Goal: Book appointment/travel/reservation

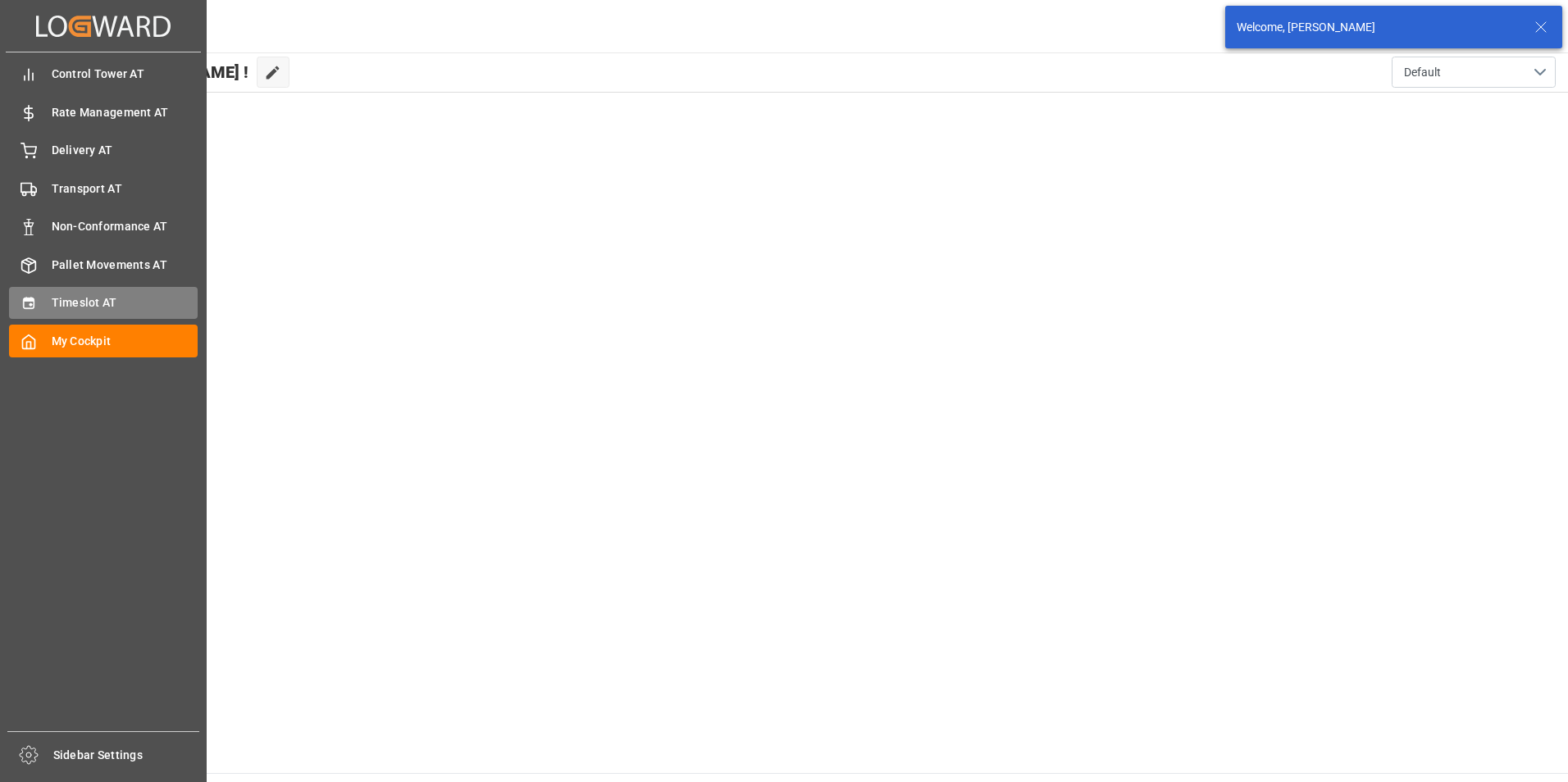
click at [63, 305] on span "Timeslot AT" at bounding box center [125, 303] width 147 height 17
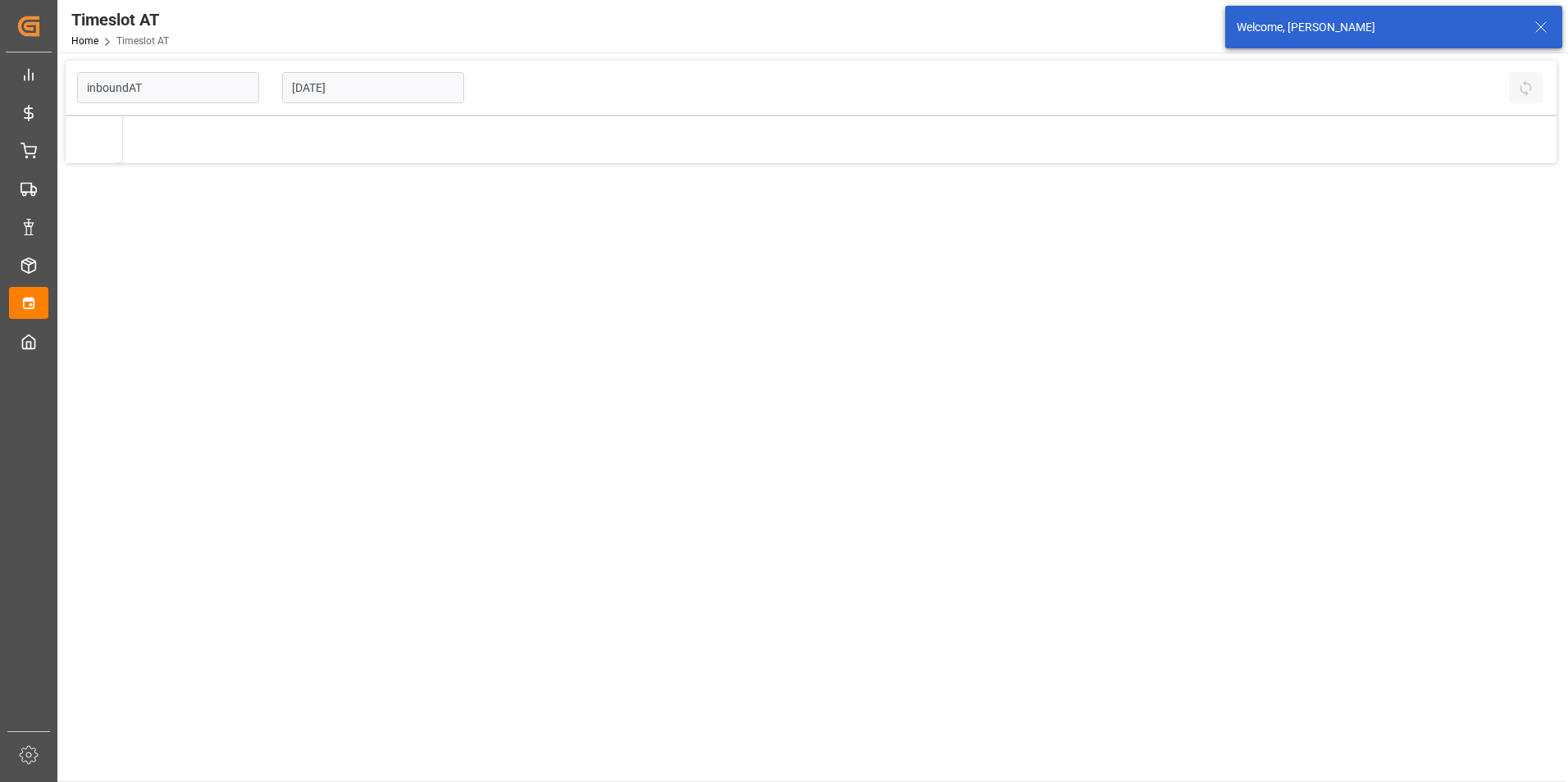
type input "Inbound AT"
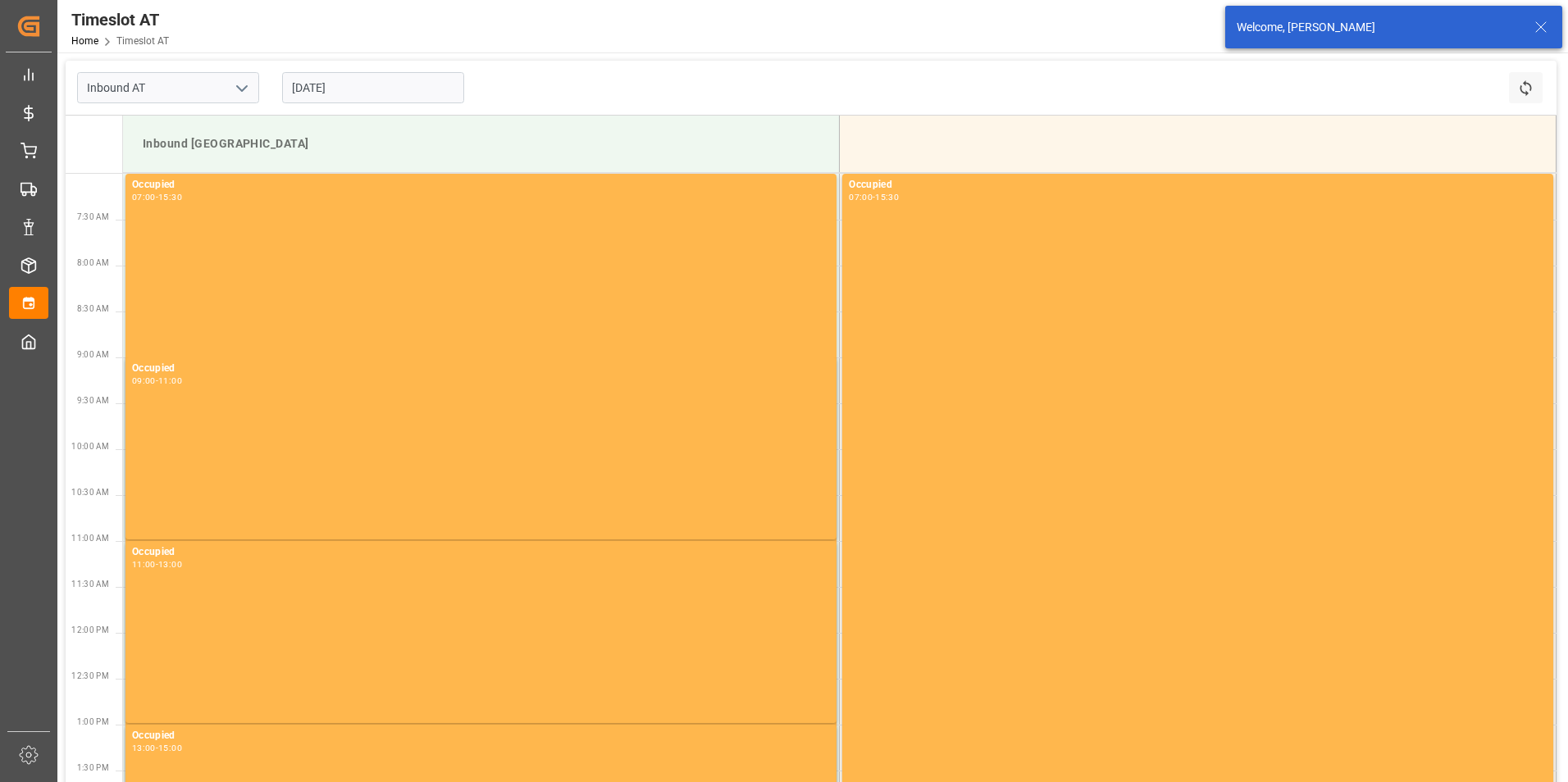
click at [372, 88] on input "[DATE]" at bounding box center [373, 87] width 182 height 31
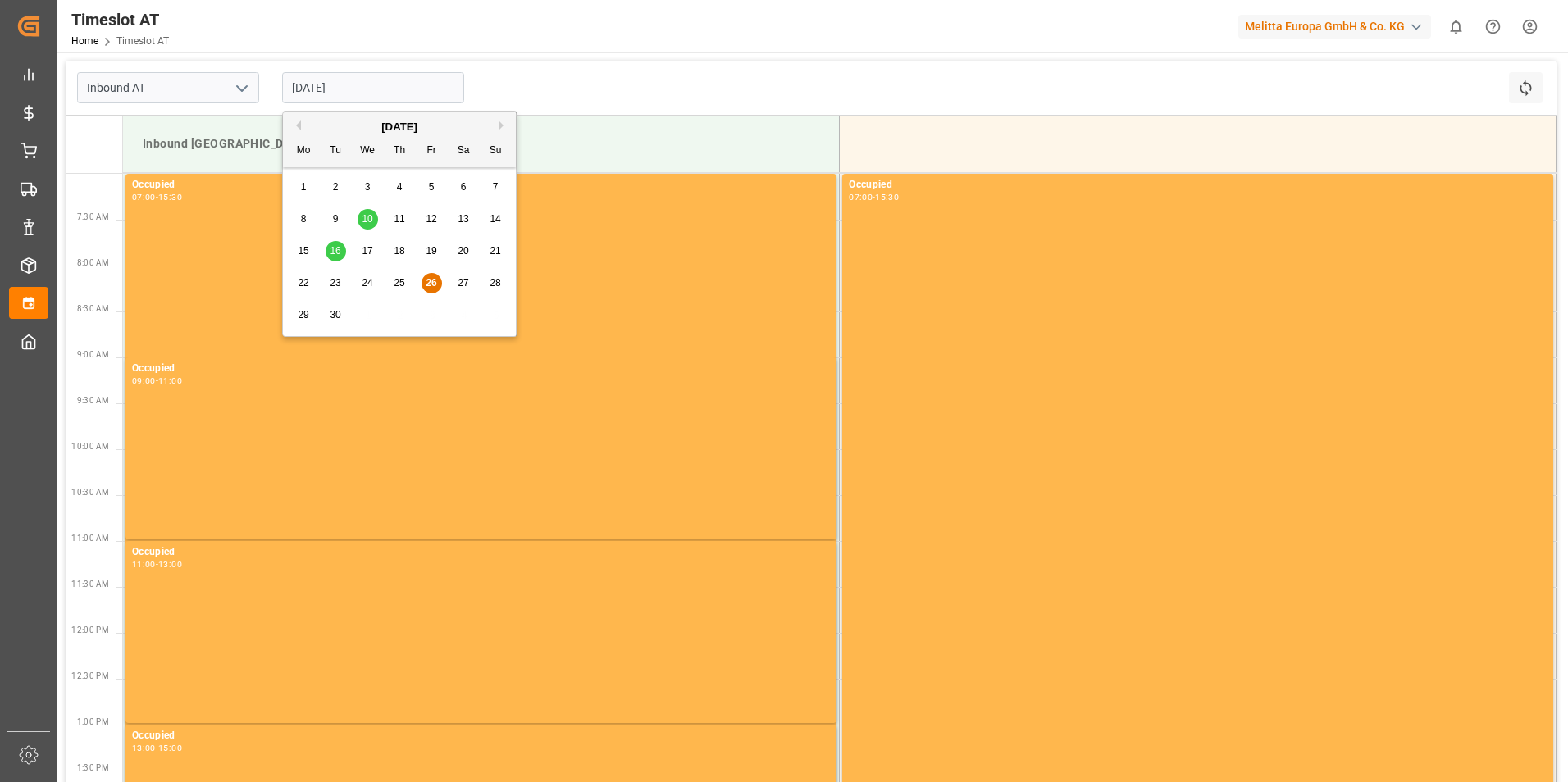
click at [329, 313] on span "30" at bounding box center [335, 314] width 11 height 12
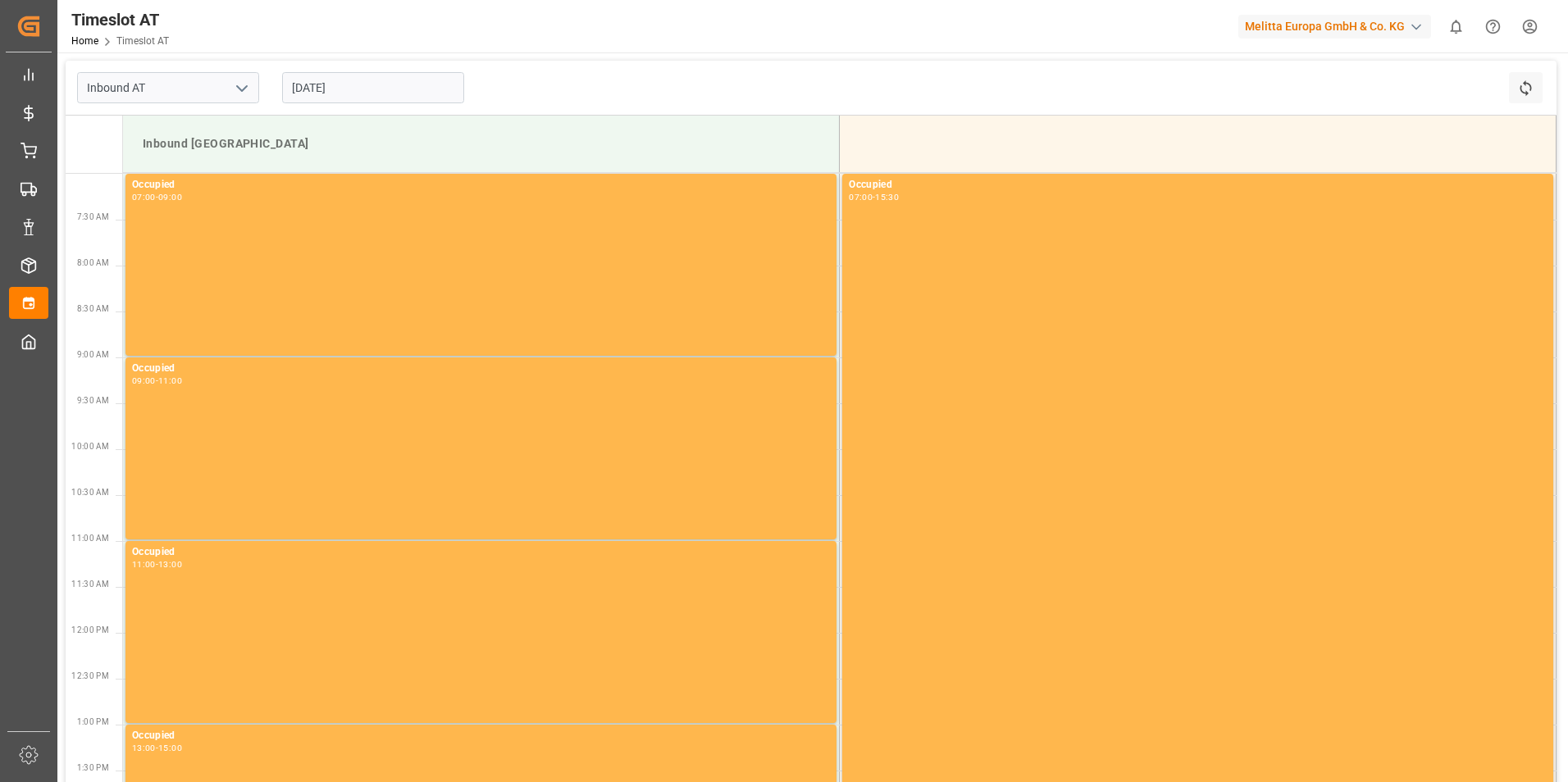
click at [377, 97] on input "[DATE]" at bounding box center [373, 87] width 182 height 31
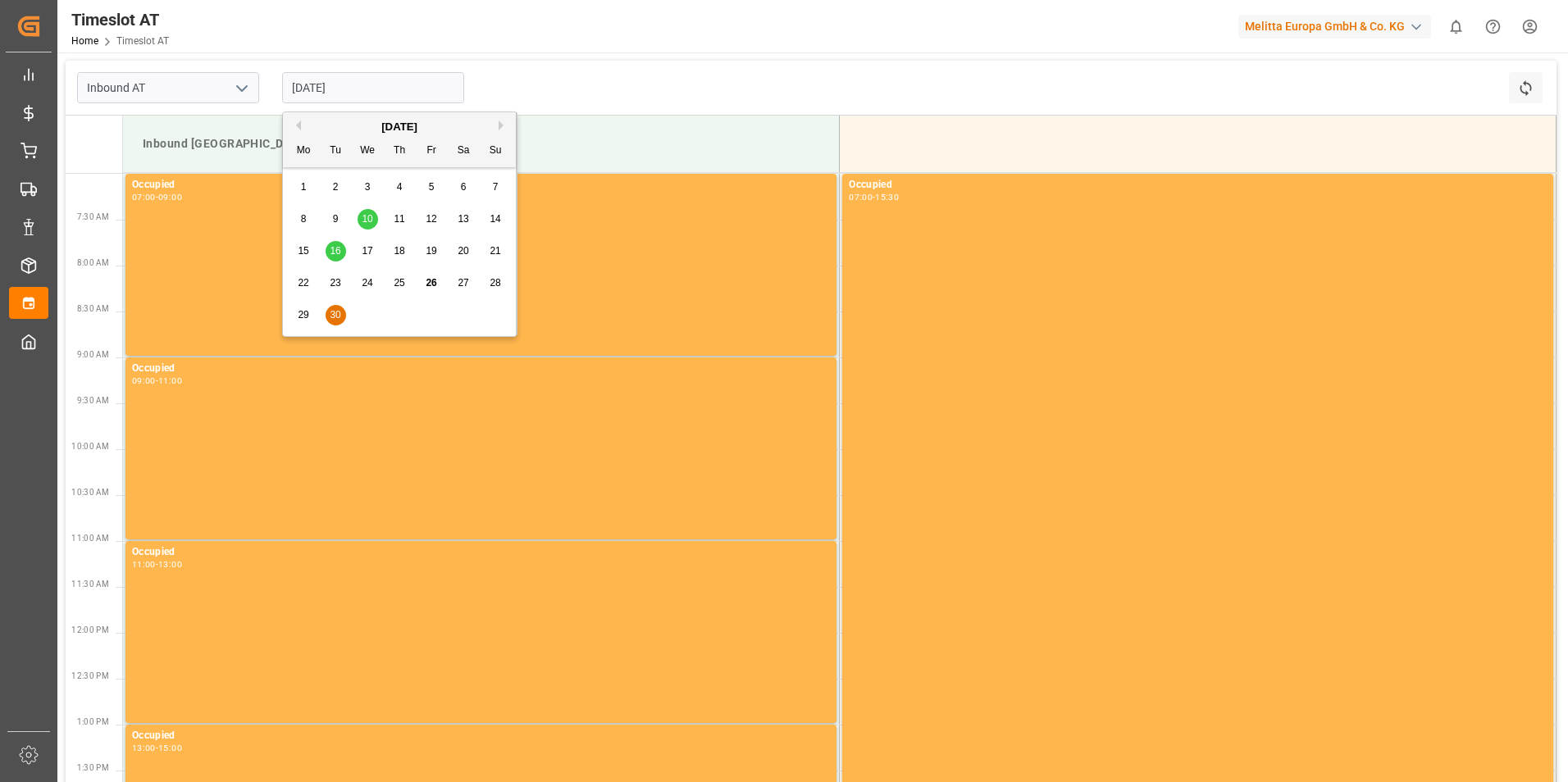
click at [569, 76] on div "Inbound AT [DATE] Refresh Time Slots" at bounding box center [811, 88] width 1491 height 55
click at [376, 85] on input "[DATE]" at bounding box center [373, 87] width 182 height 31
click at [565, 71] on div "Inbound AT [DATE] Refresh Time Slots" at bounding box center [811, 88] width 1491 height 55
click at [387, 92] on input "[DATE]" at bounding box center [373, 87] width 182 height 31
click at [496, 122] on div "[DATE]" at bounding box center [399, 127] width 232 height 16
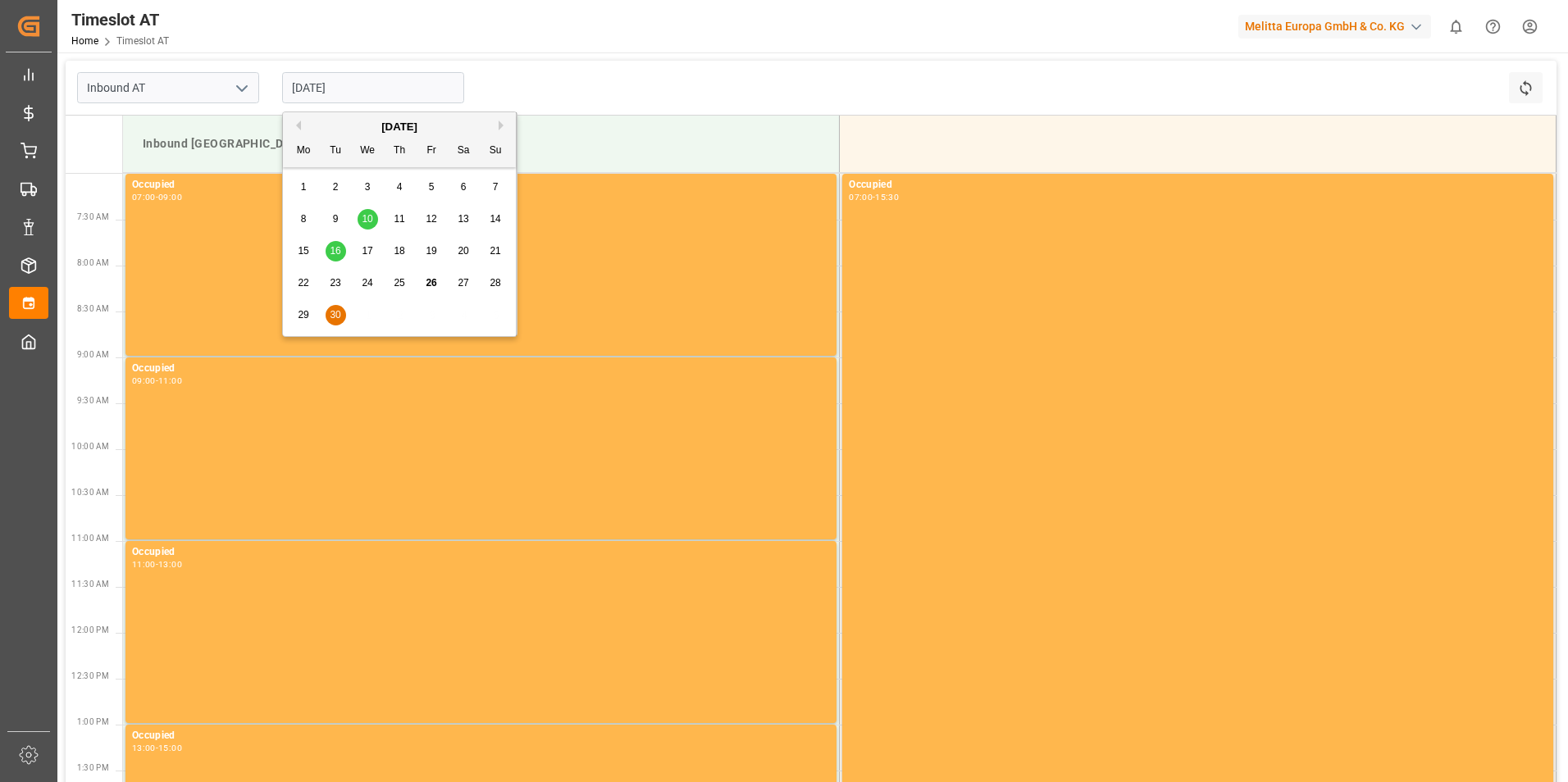
click at [496, 124] on div "[DATE]" at bounding box center [399, 127] width 232 height 16
click at [297, 124] on button "Previous Month" at bounding box center [296, 125] width 10 height 10
click at [501, 123] on button "Next Month" at bounding box center [503, 125] width 10 height 10
click at [372, 183] on div "1" at bounding box center [367, 188] width 20 height 20
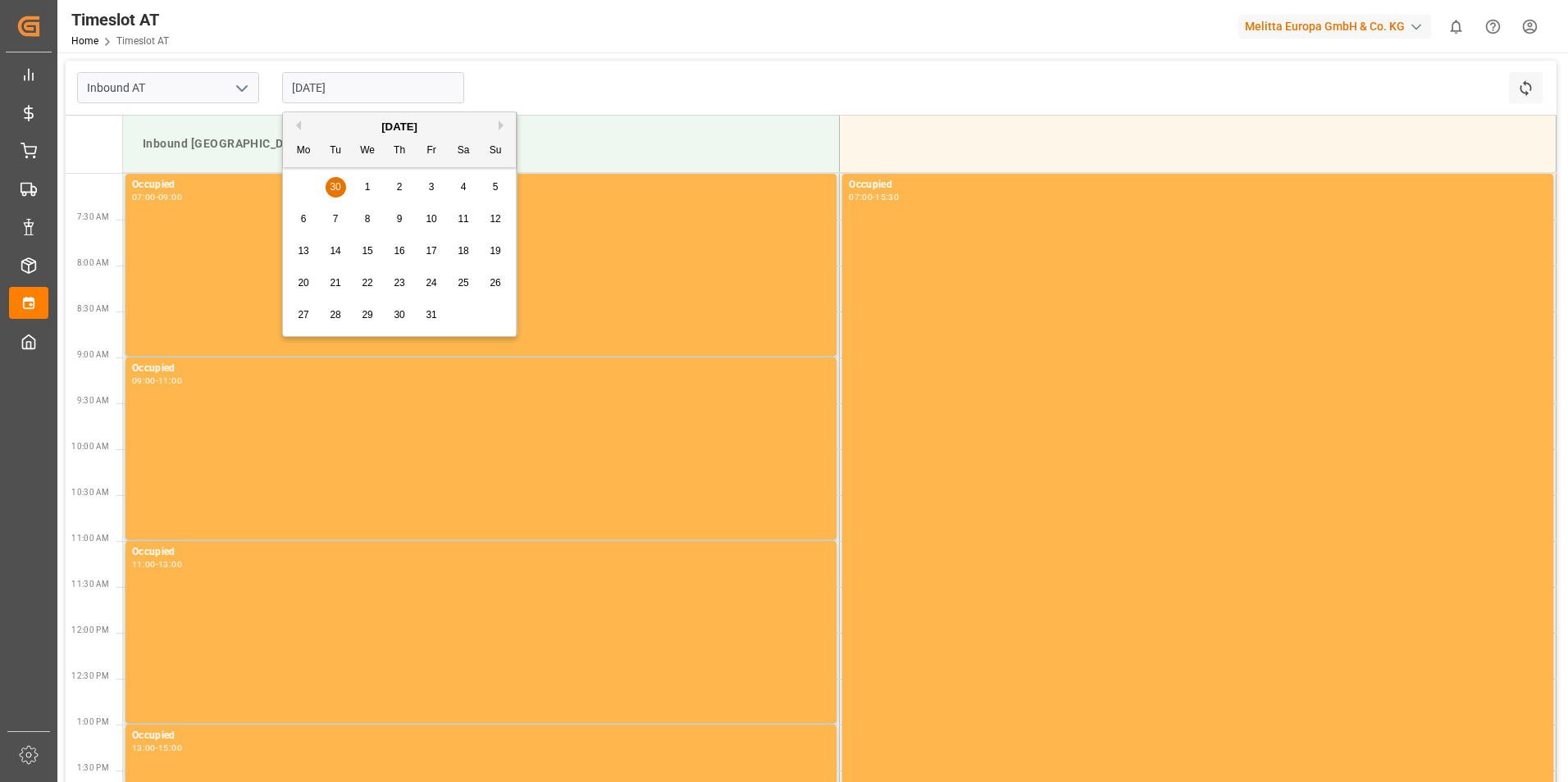
type input "[DATE]"
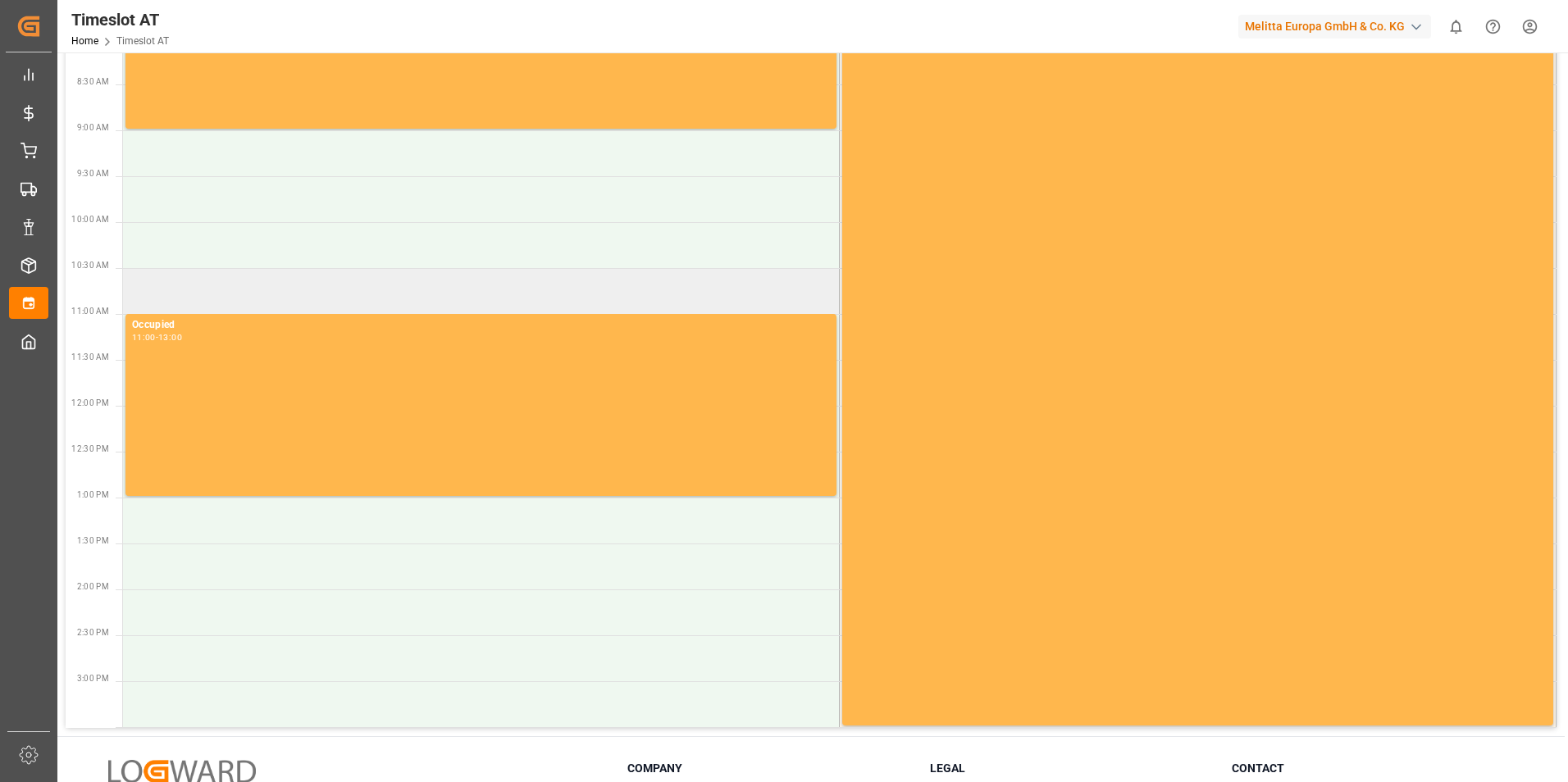
scroll to position [82, 0]
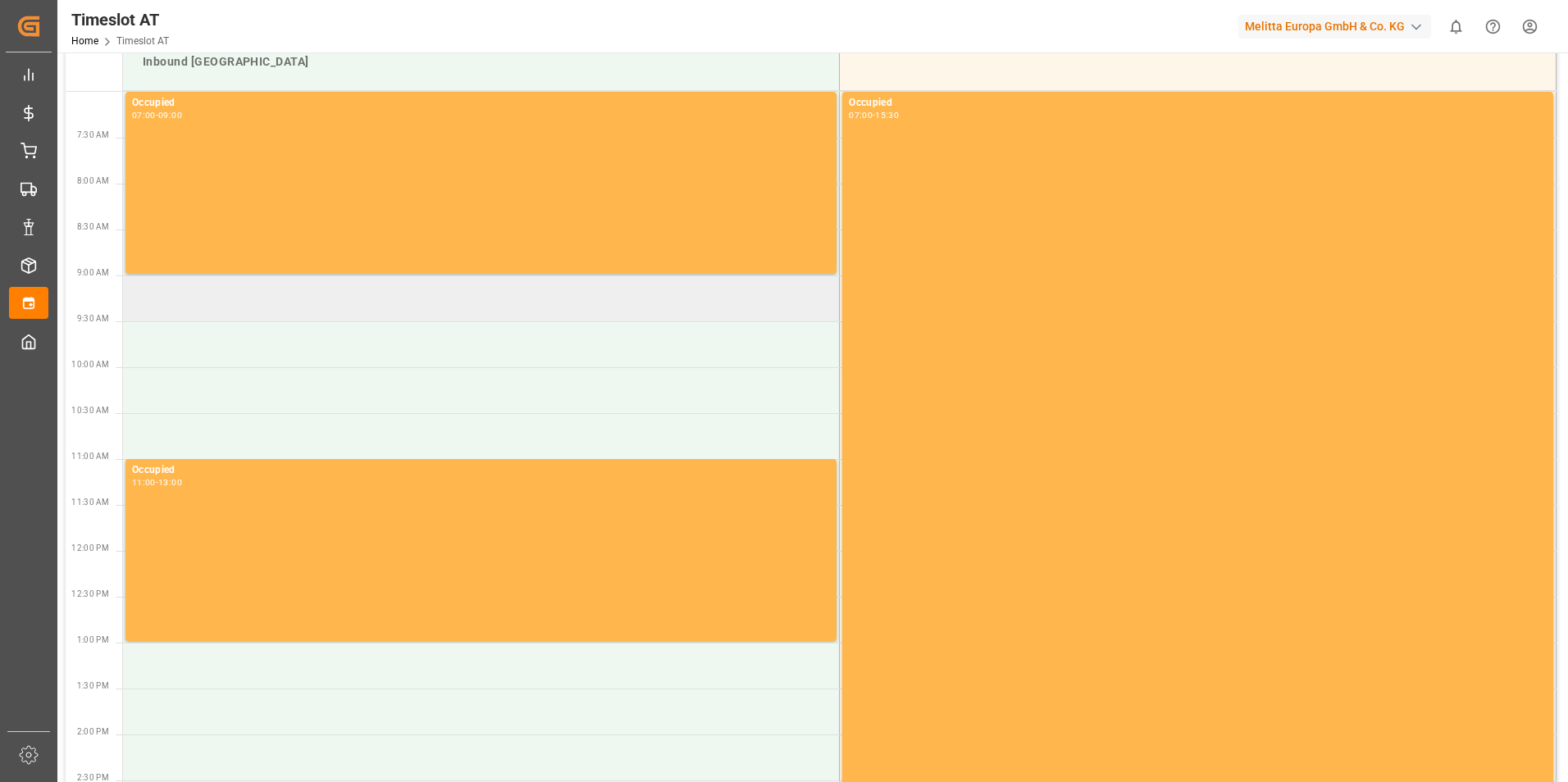
click at [181, 303] on td at bounding box center [481, 298] width 717 height 46
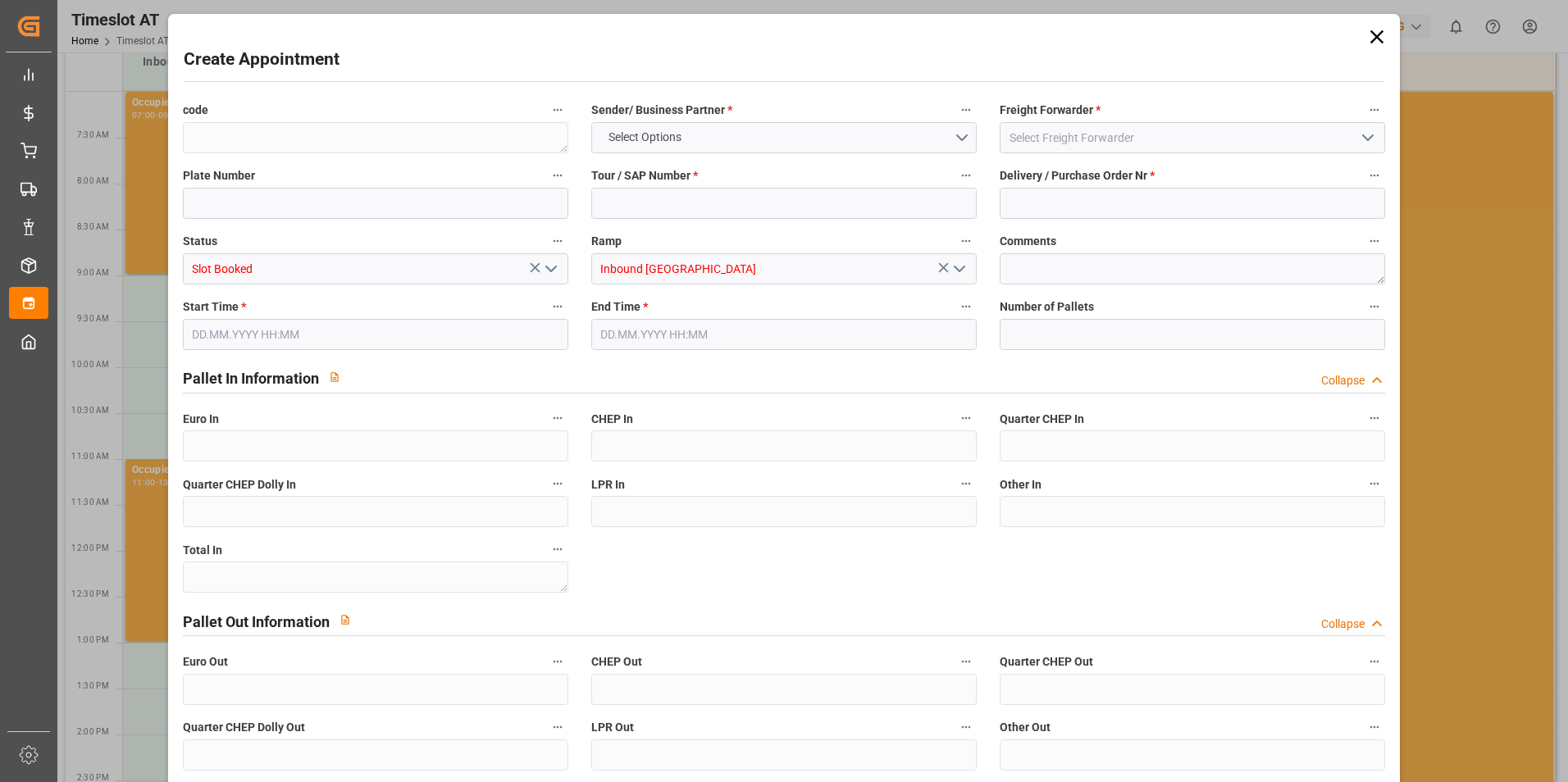
type input "0"
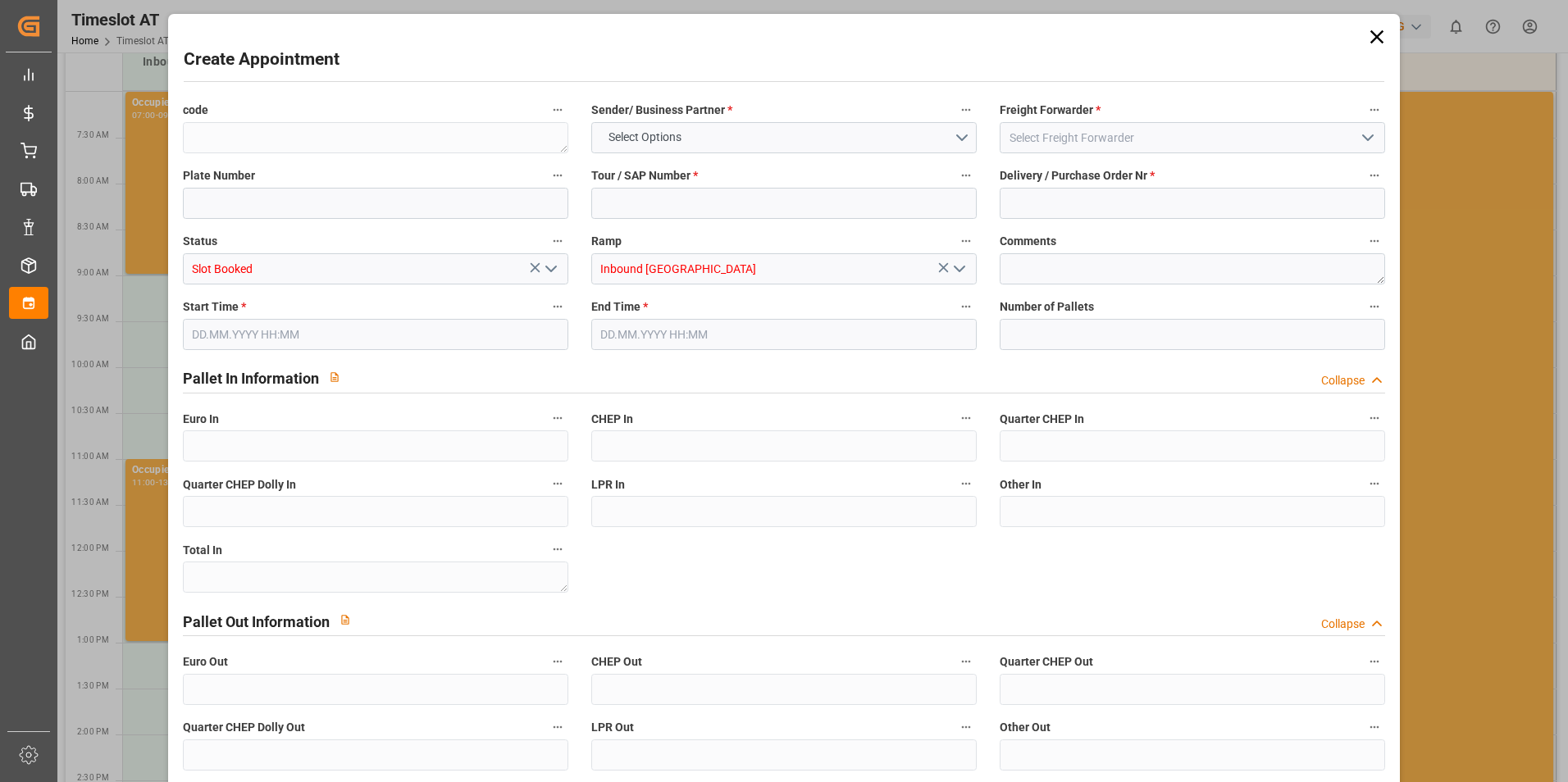
type input "0"
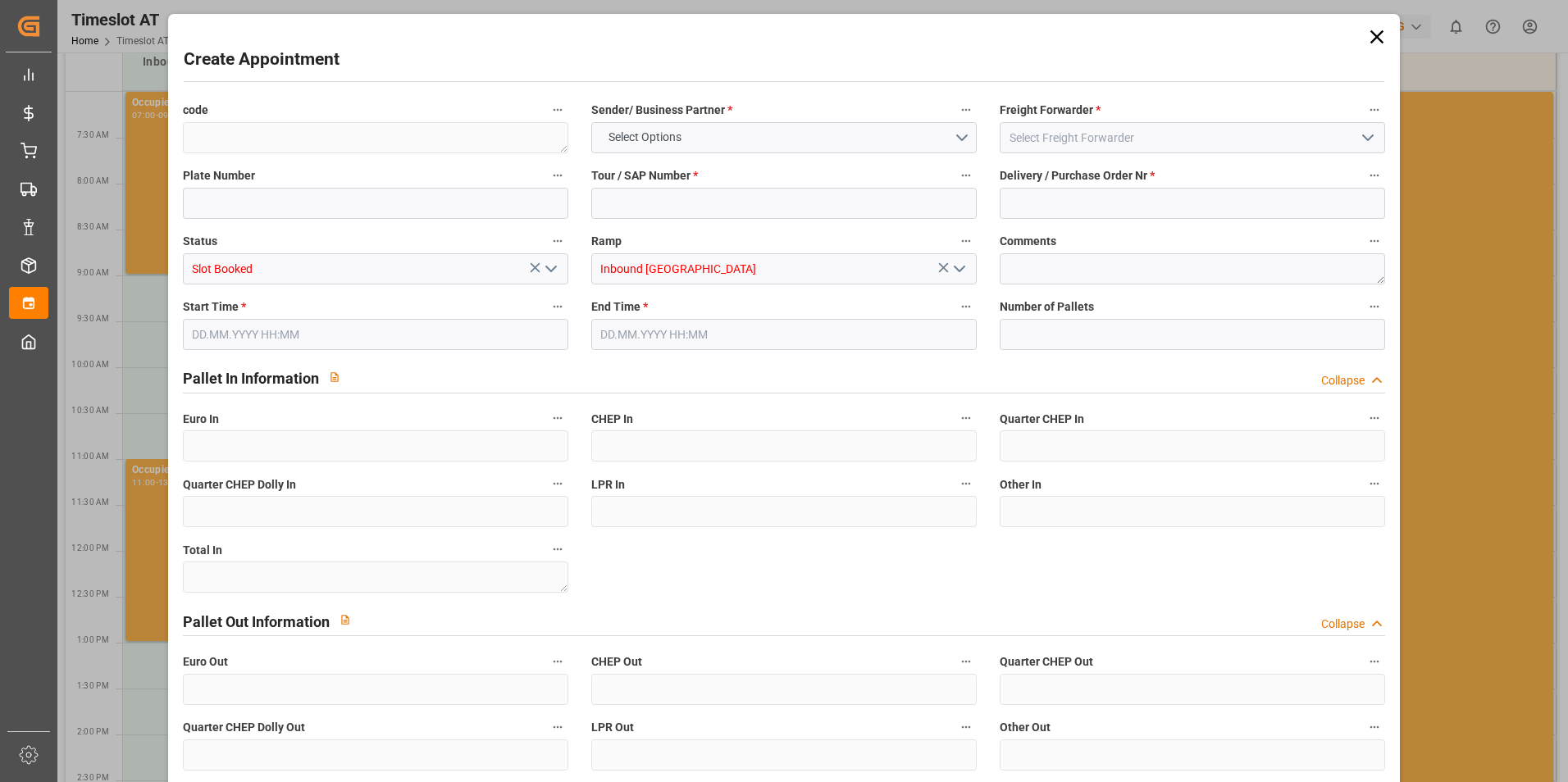
type input "0"
type input "[DATE] 09:00"
type input "[DATE] 11:00"
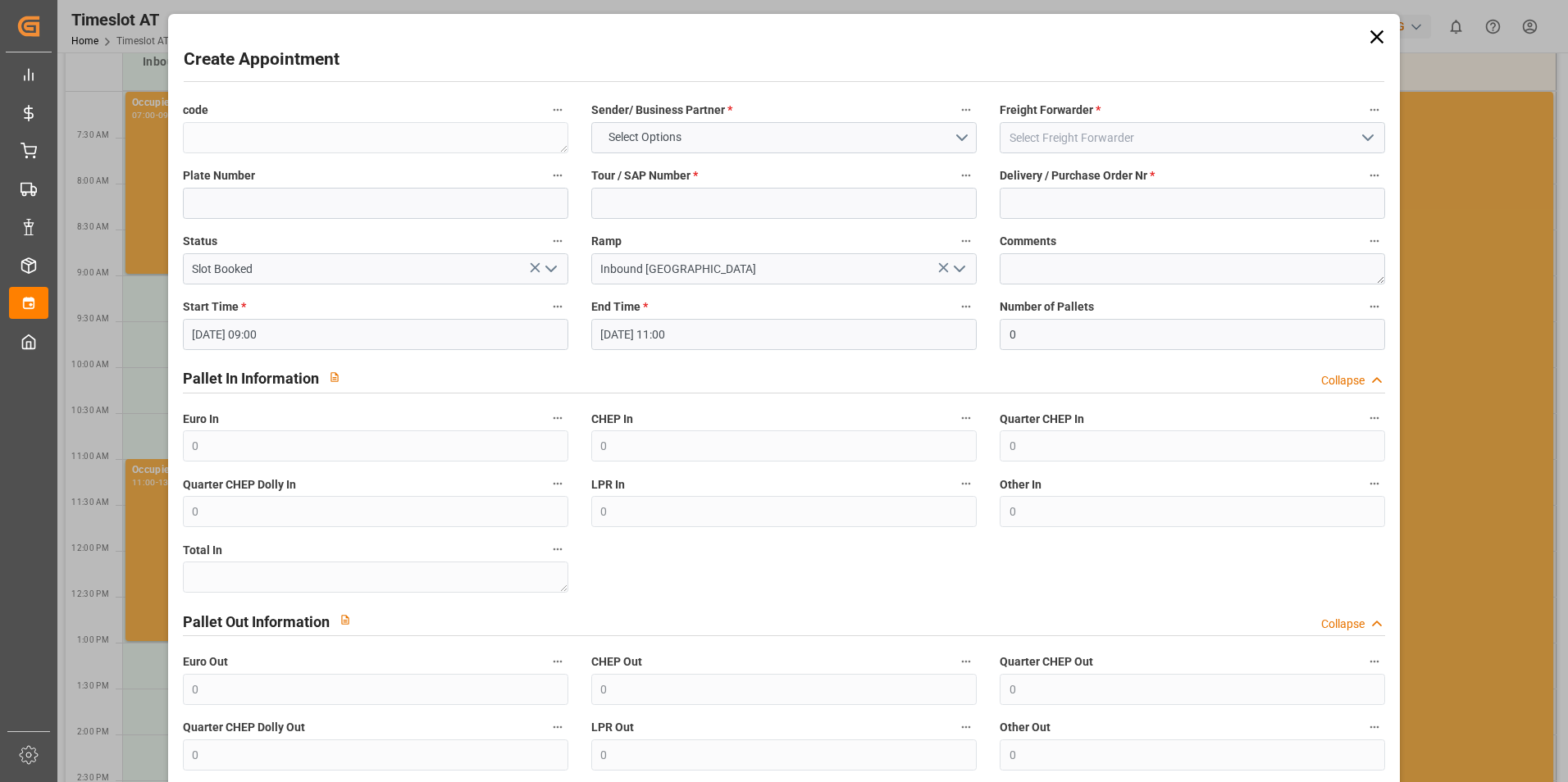
click at [1372, 37] on icon at bounding box center [1377, 37] width 13 height 13
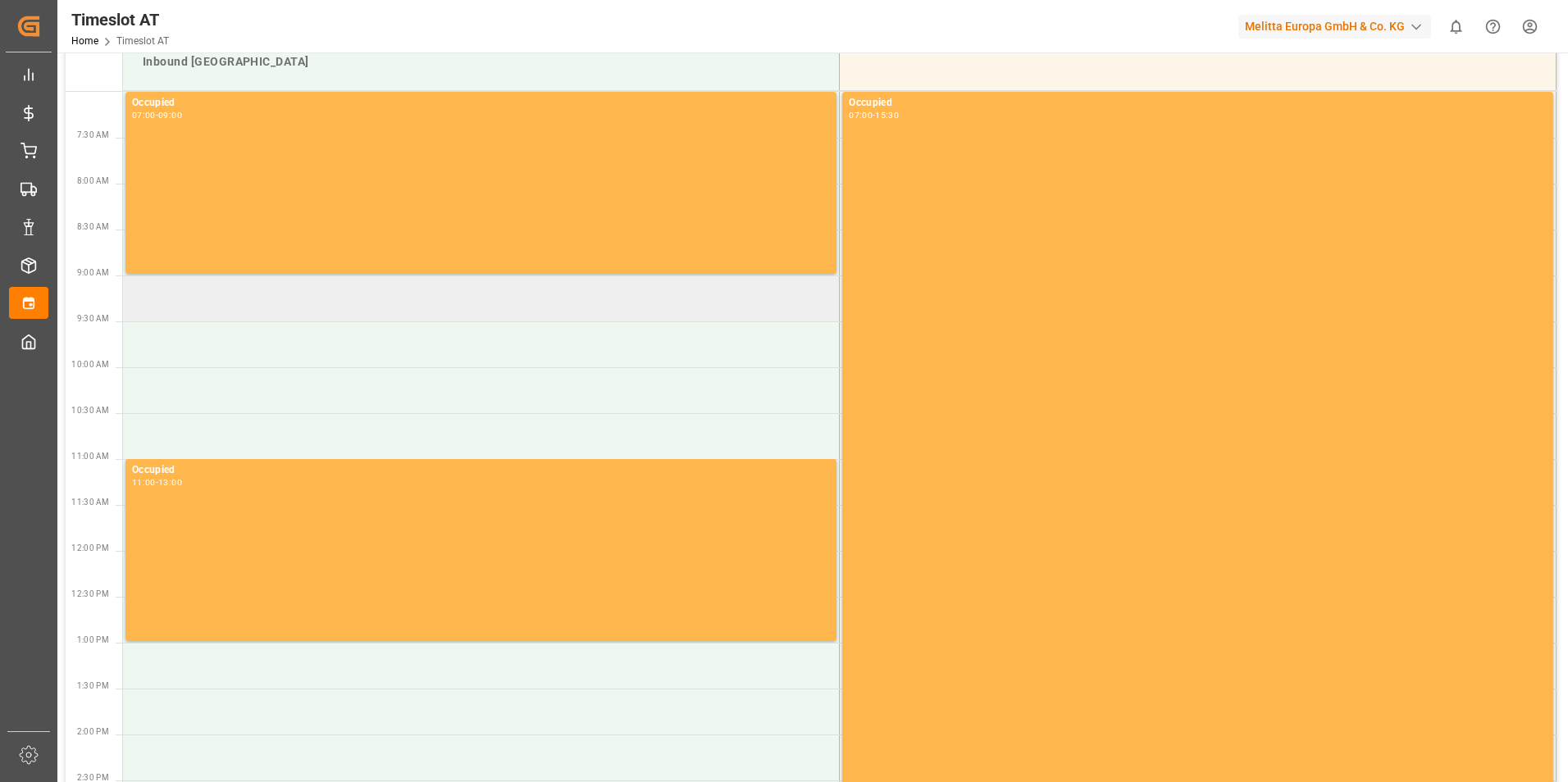
click at [204, 307] on td at bounding box center [481, 298] width 717 height 46
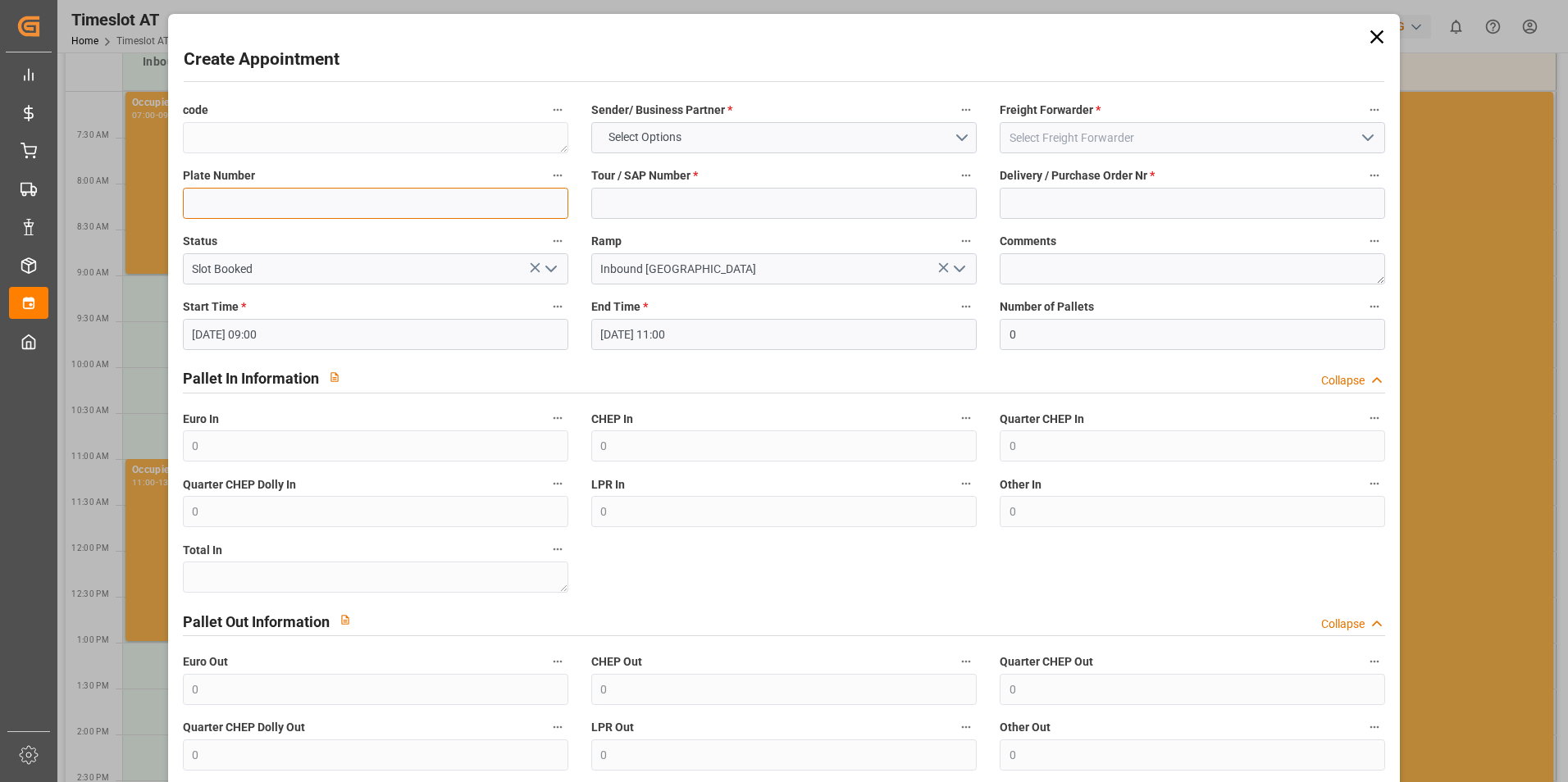
click at [221, 200] on input at bounding box center [375, 203] width 386 height 31
paste input "489957"
type input "489957"
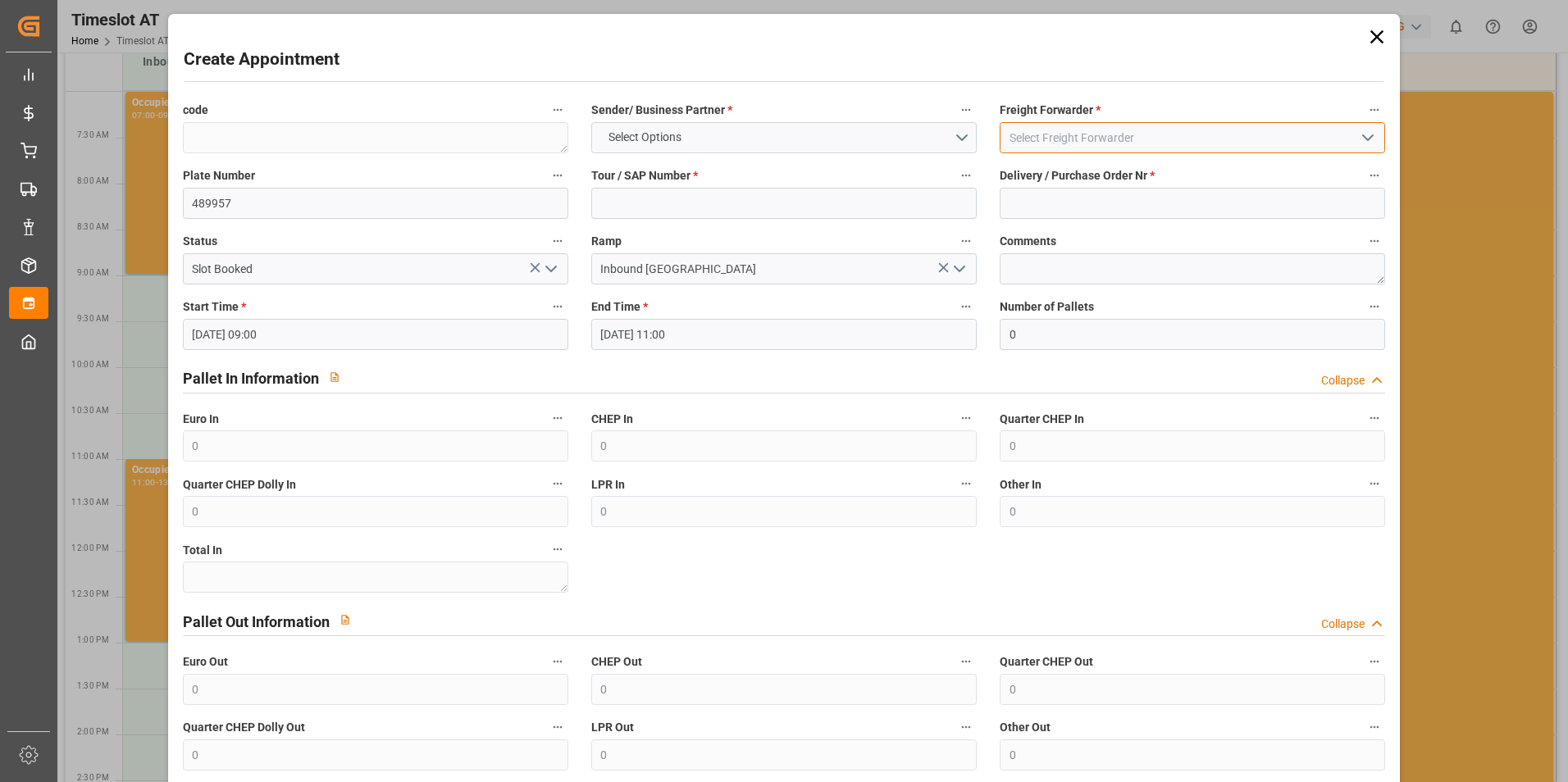
click at [1121, 140] on input at bounding box center [1191, 137] width 386 height 31
click at [1372, 141] on icon "open menu" at bounding box center [1368, 138] width 20 height 20
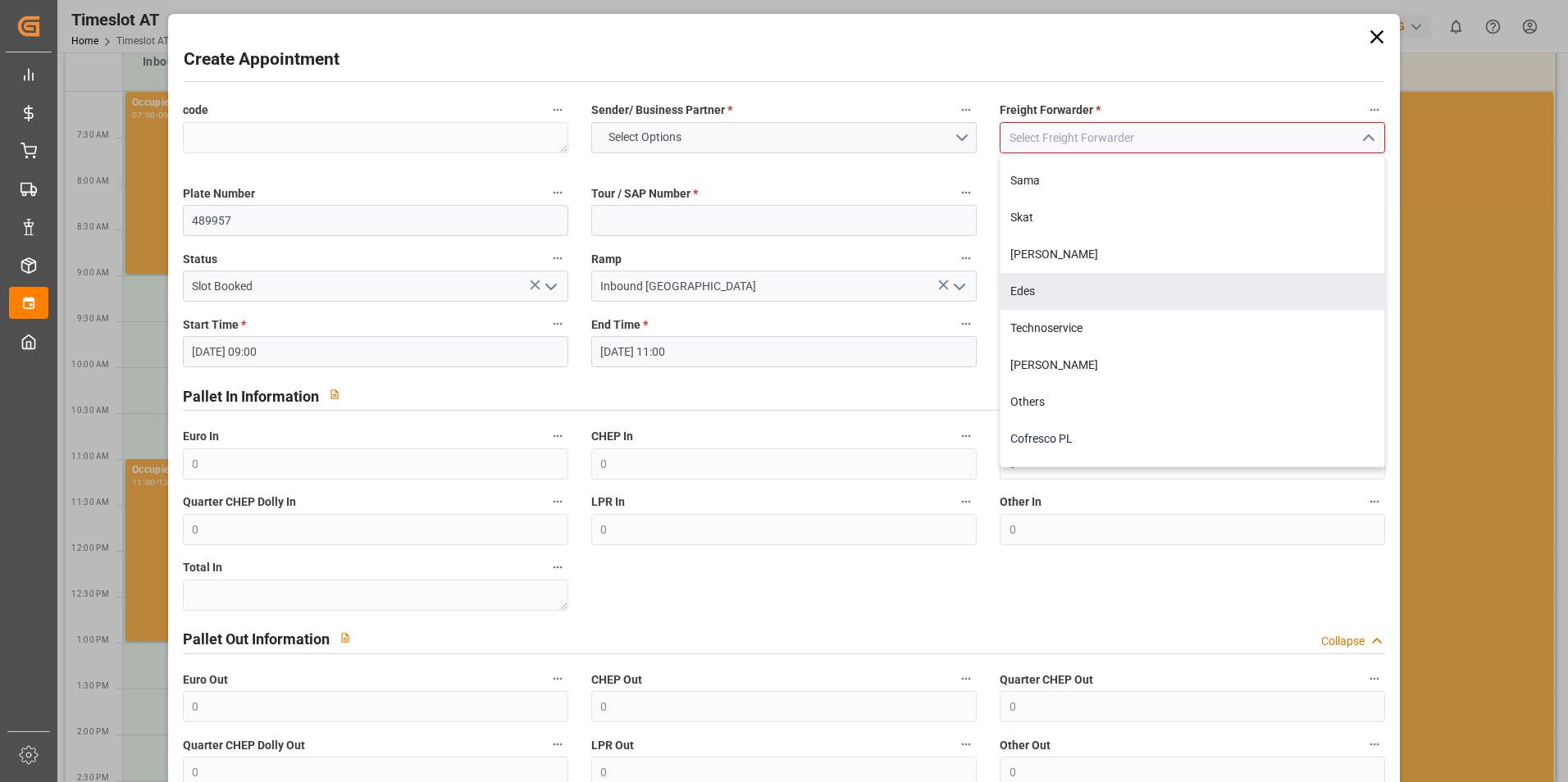
scroll to position [205, 0]
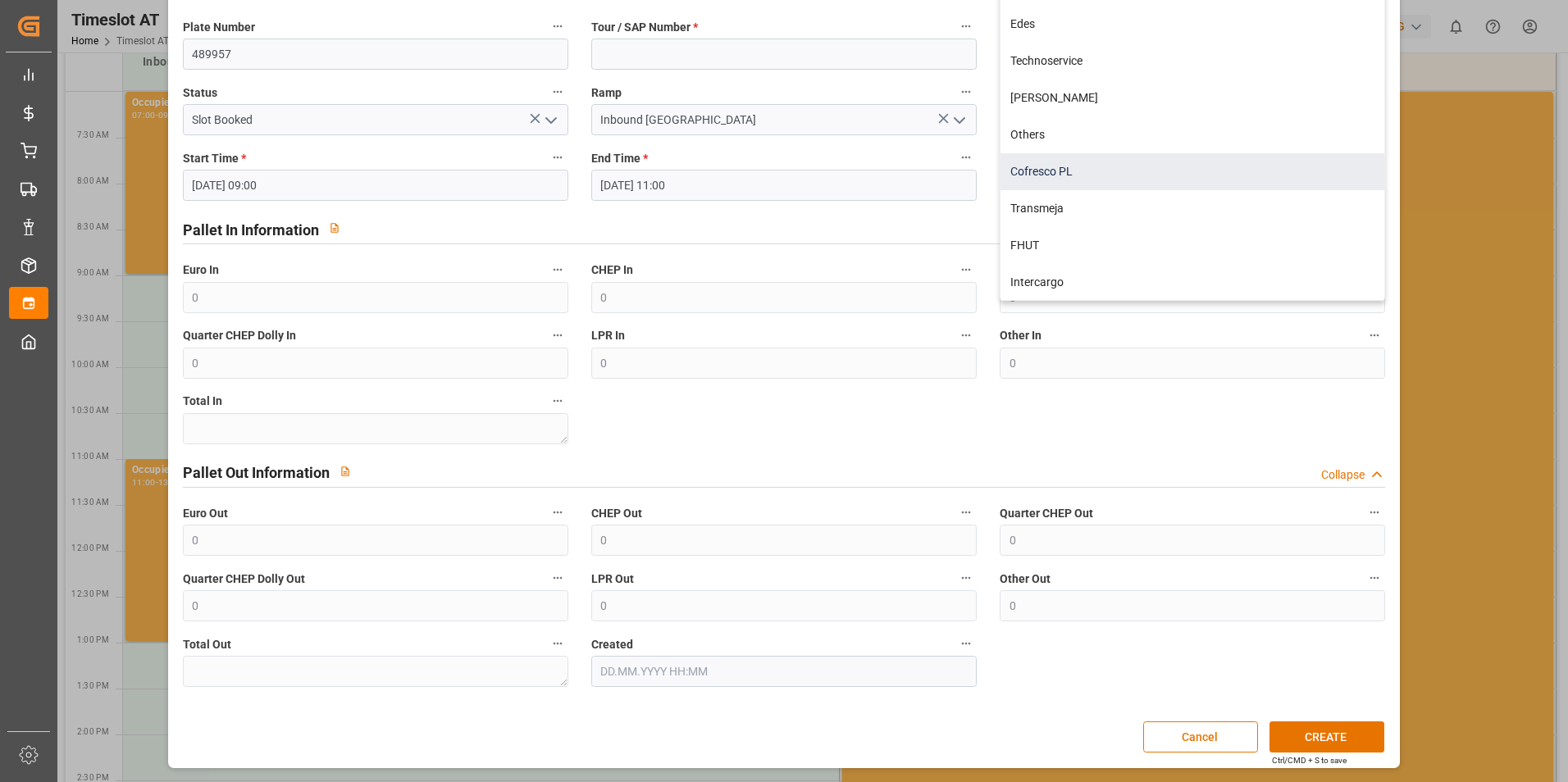
click at [1095, 170] on div "Cofresco PL" at bounding box center [1191, 171] width 384 height 37
type input "Cofresco PL"
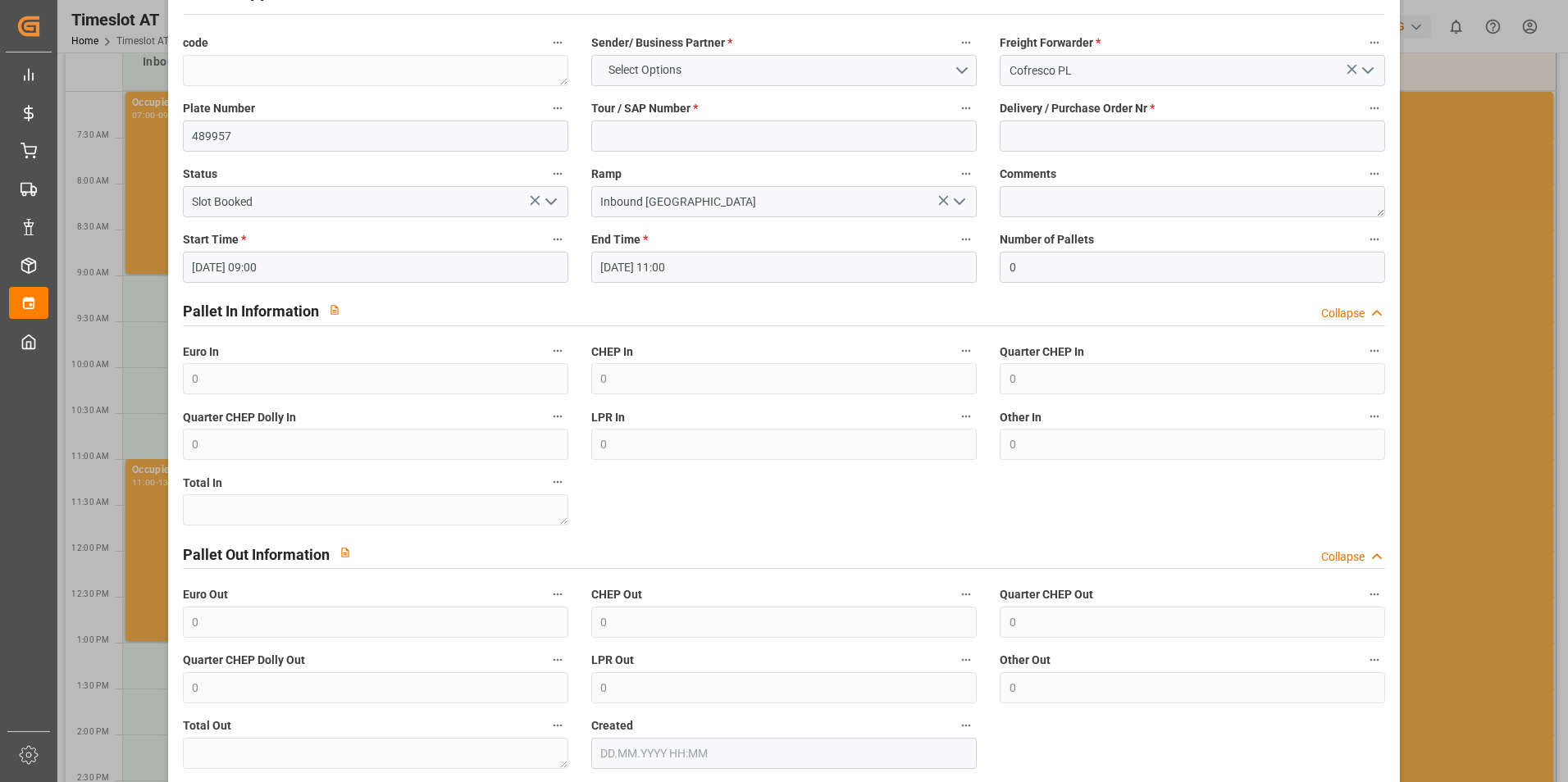
scroll to position [0, 0]
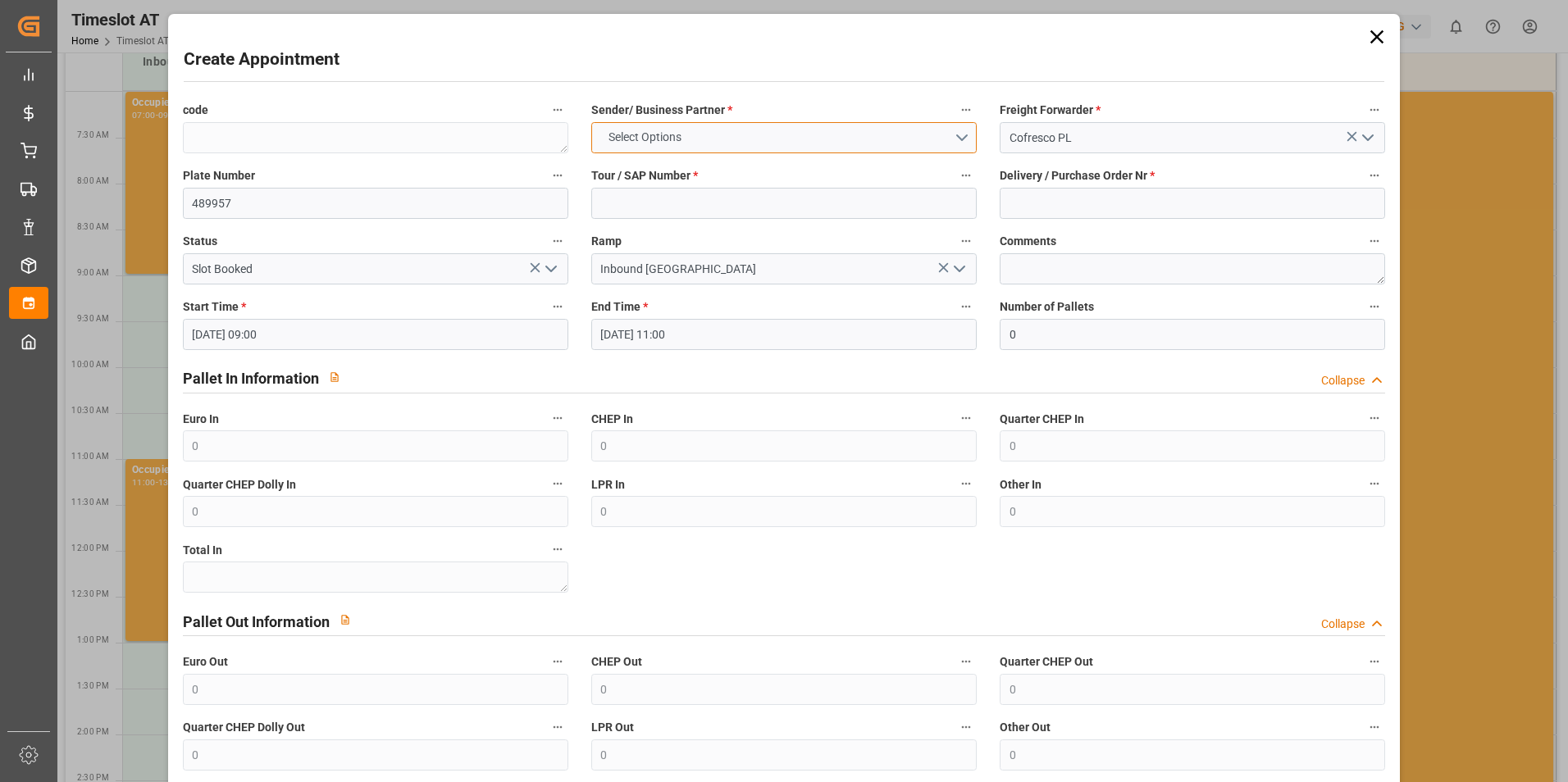
click at [713, 135] on button "Select Options" at bounding box center [784, 137] width 386 height 31
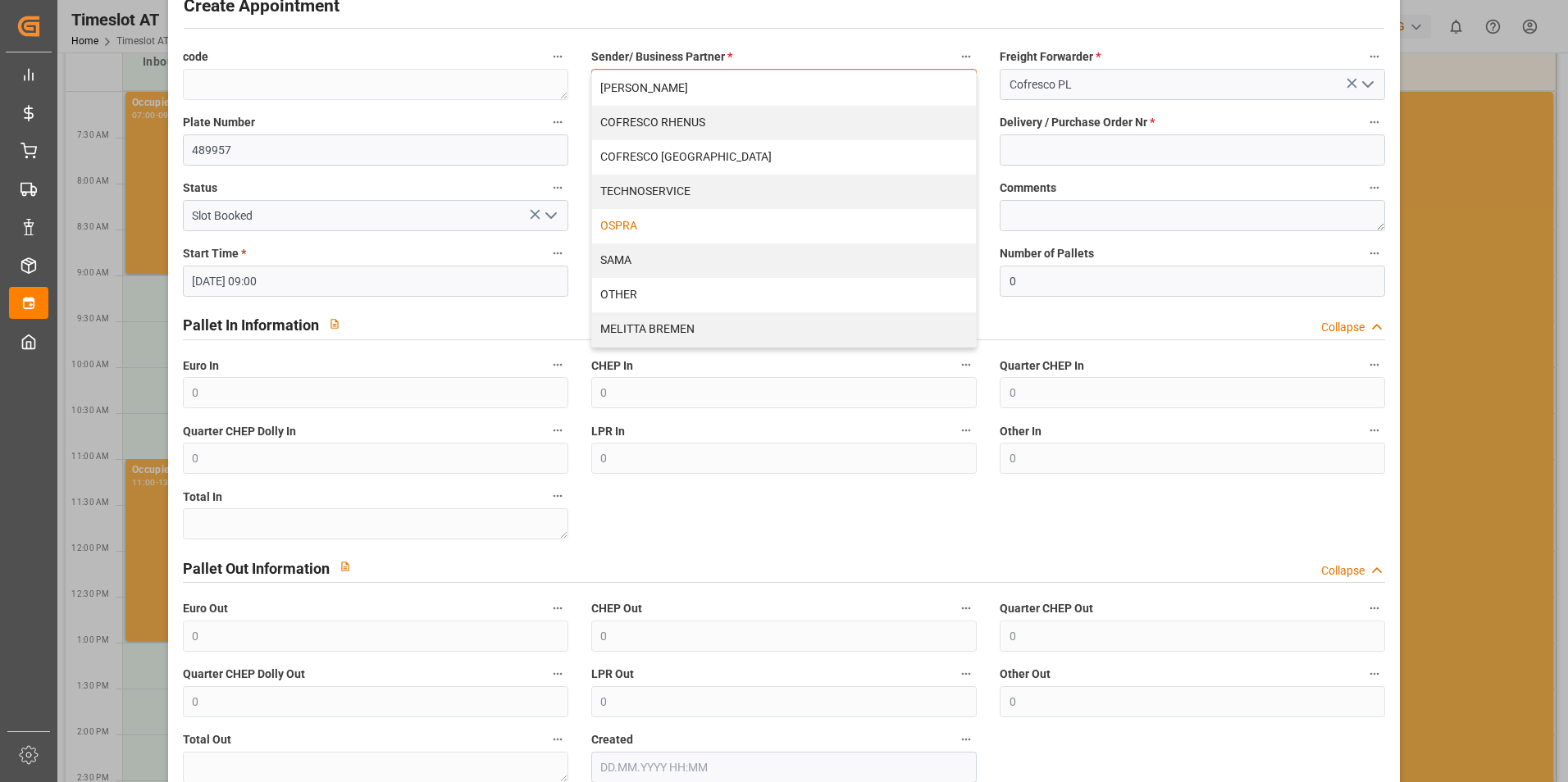
scroll to position [82, 0]
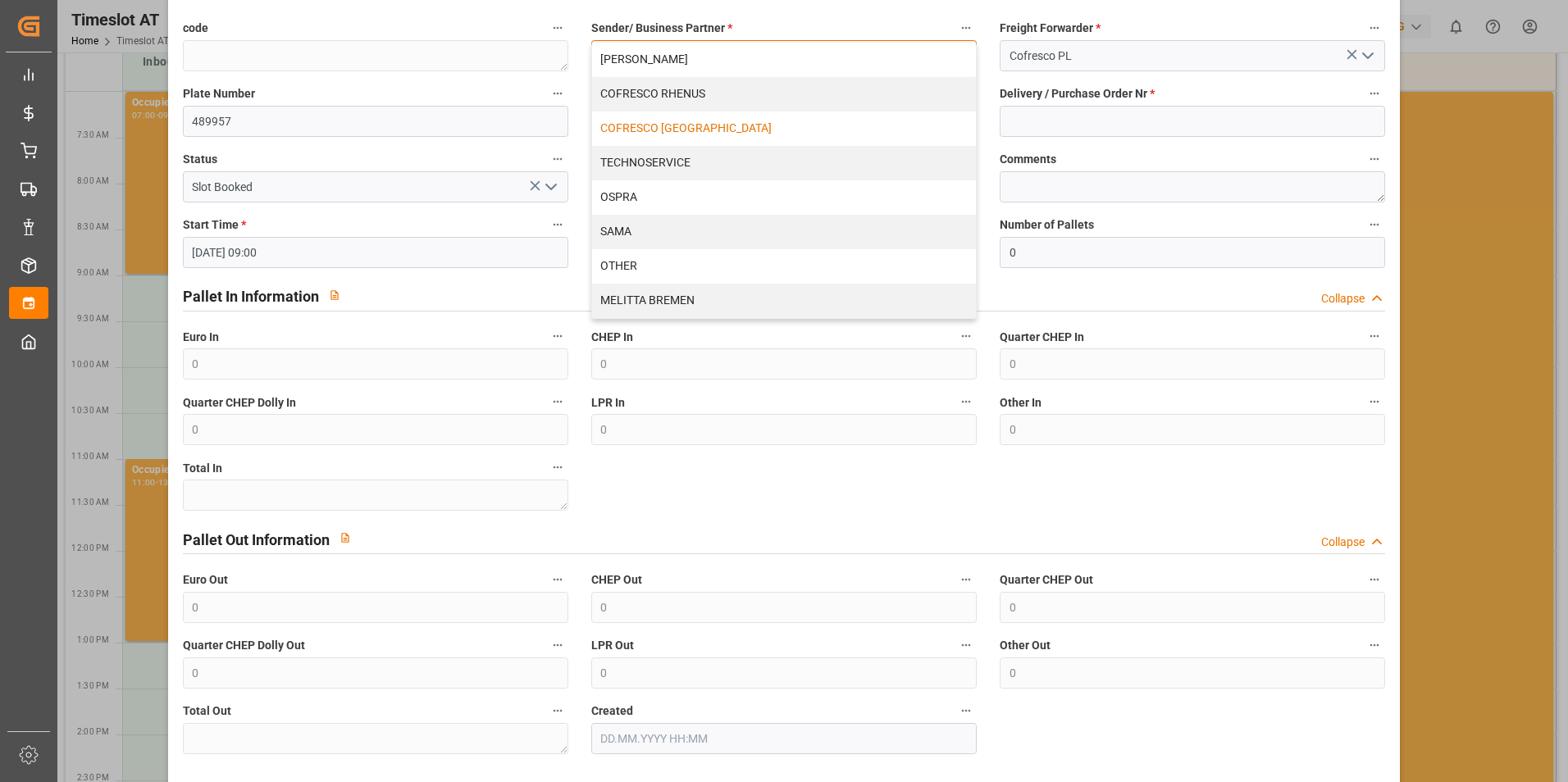
click at [704, 126] on div "COFRESCO [GEOGRAPHIC_DATA]" at bounding box center [784, 128] width 384 height 35
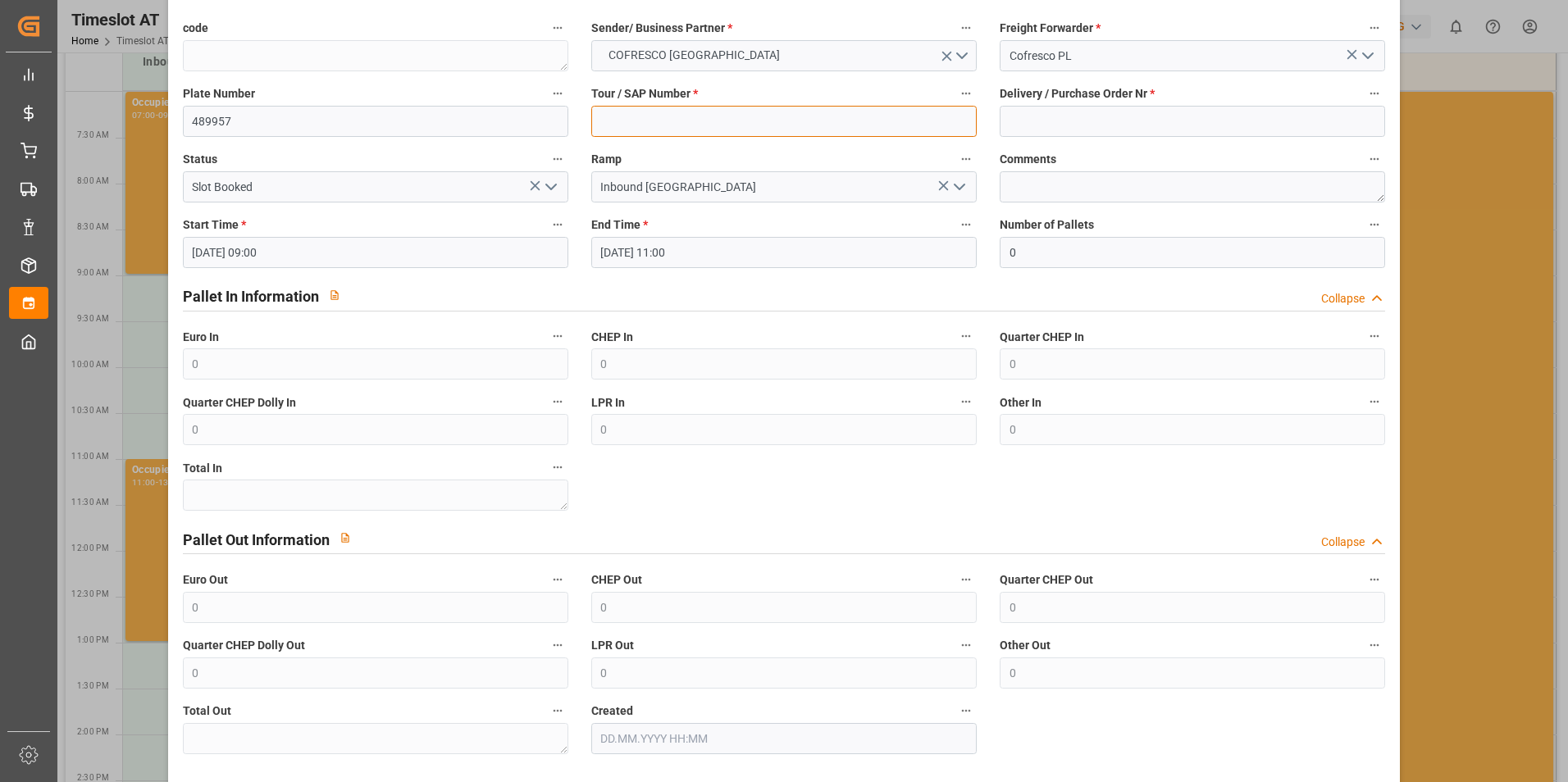
click at [654, 122] on input at bounding box center [784, 121] width 386 height 31
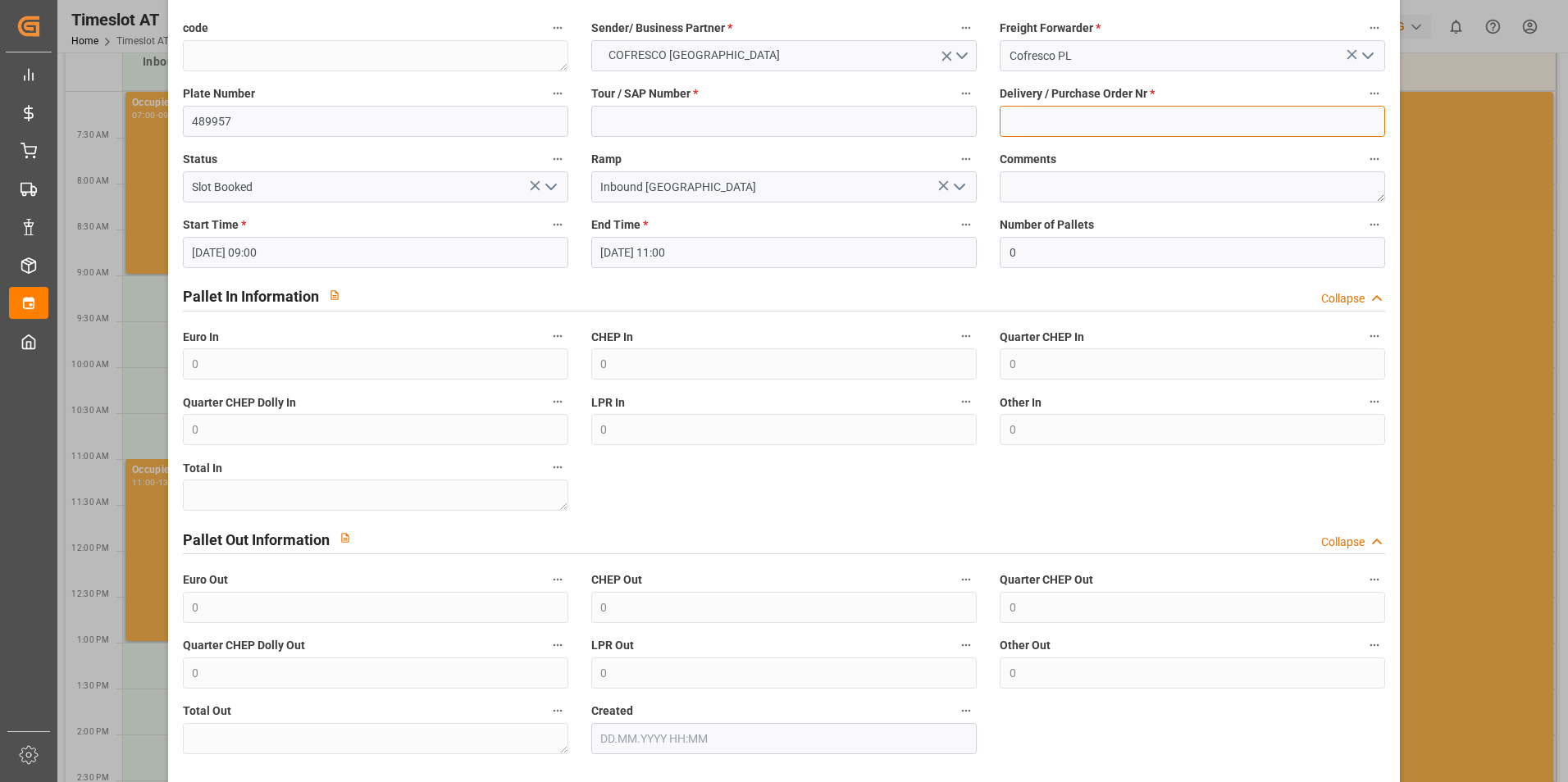
click at [1078, 122] on input at bounding box center [1191, 121] width 386 height 31
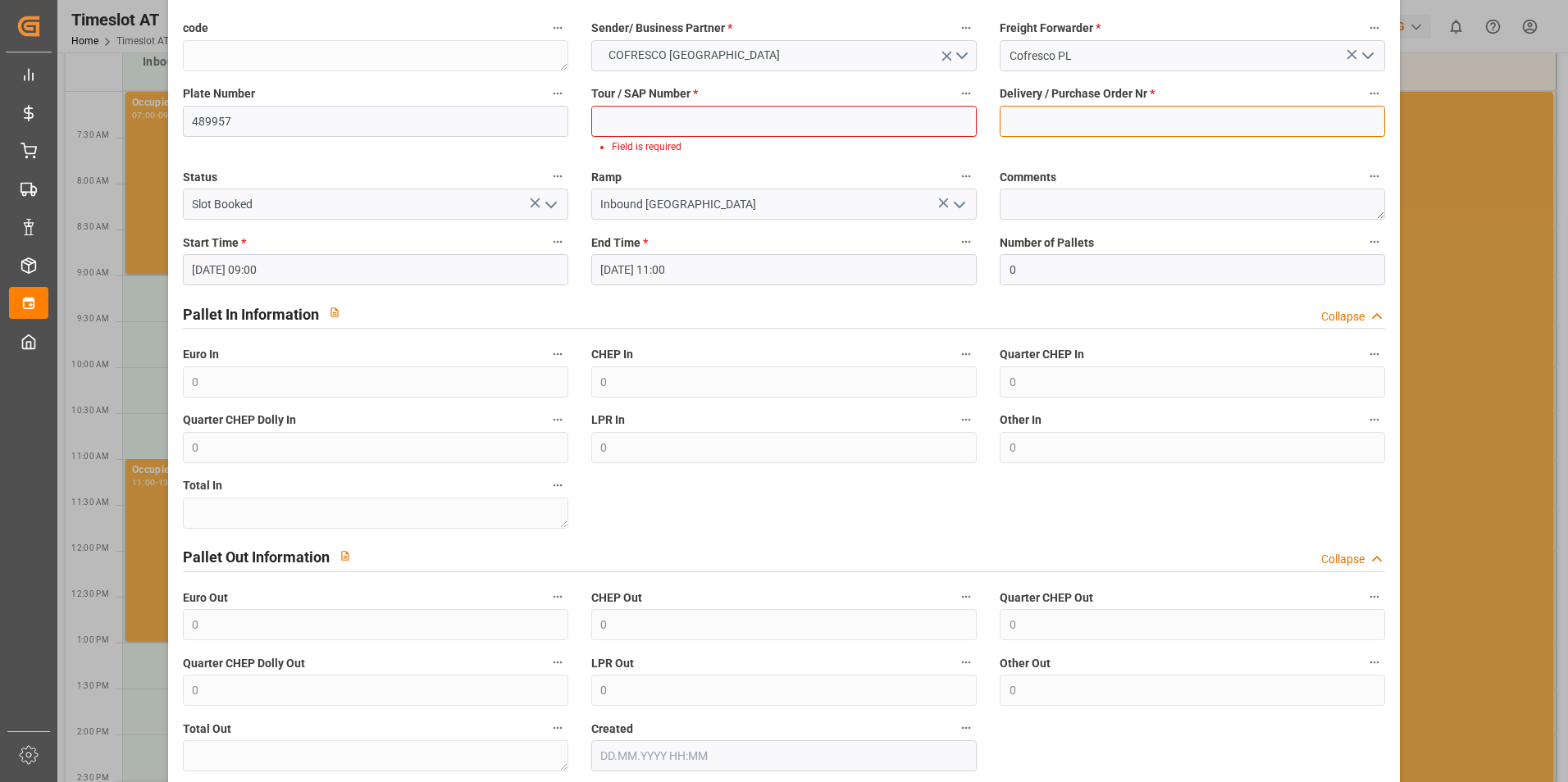
click at [1062, 111] on input at bounding box center [1191, 121] width 386 height 31
click at [760, 119] on input at bounding box center [784, 121] width 386 height 31
click at [1051, 117] on input at bounding box center [1191, 121] width 386 height 31
type input "489957"
click at [703, 130] on input at bounding box center [784, 121] width 386 height 31
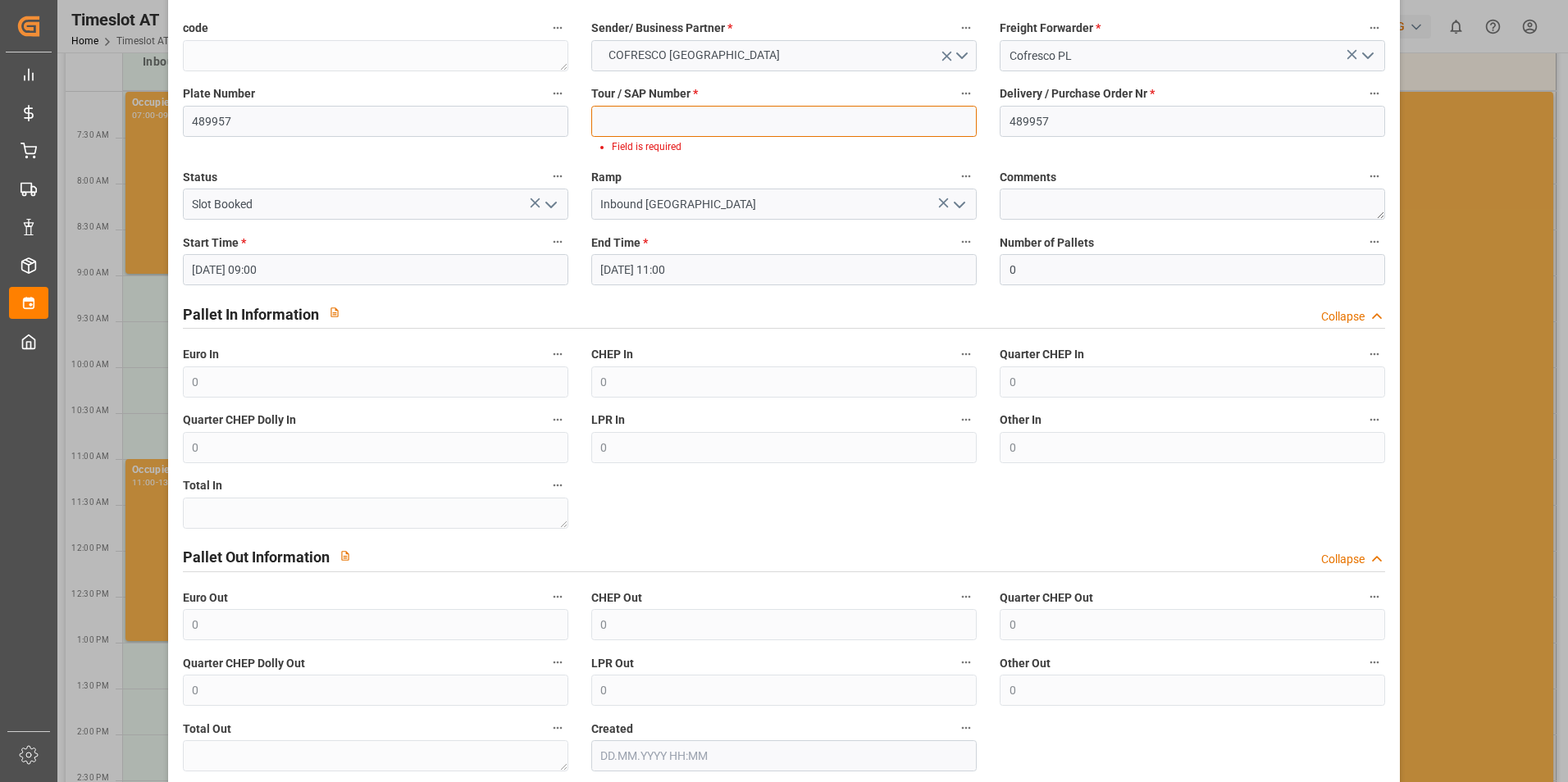
click at [646, 115] on input at bounding box center [784, 121] width 386 height 31
click at [630, 115] on input at bounding box center [784, 121] width 386 height 31
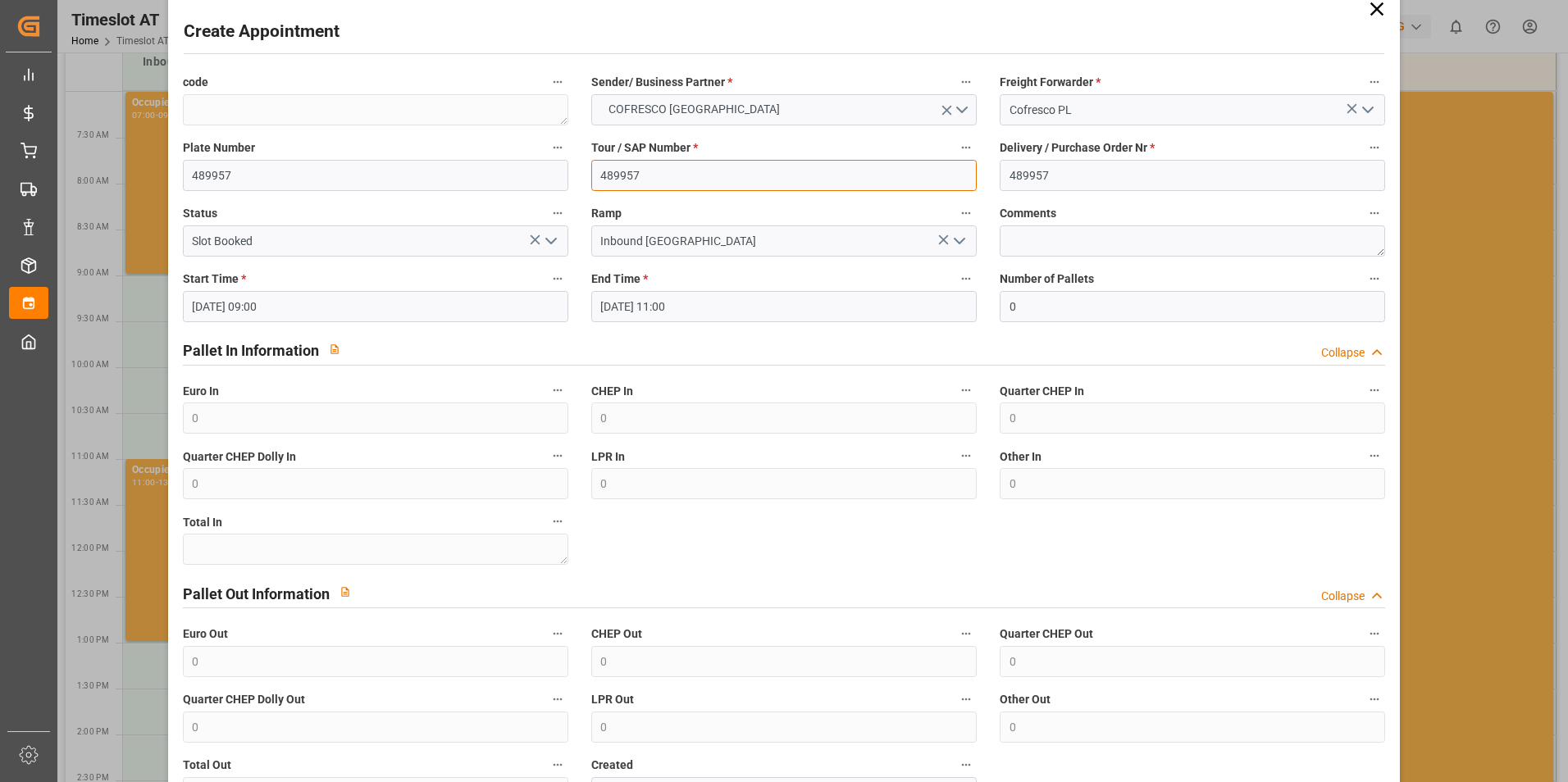
scroll to position [0, 0]
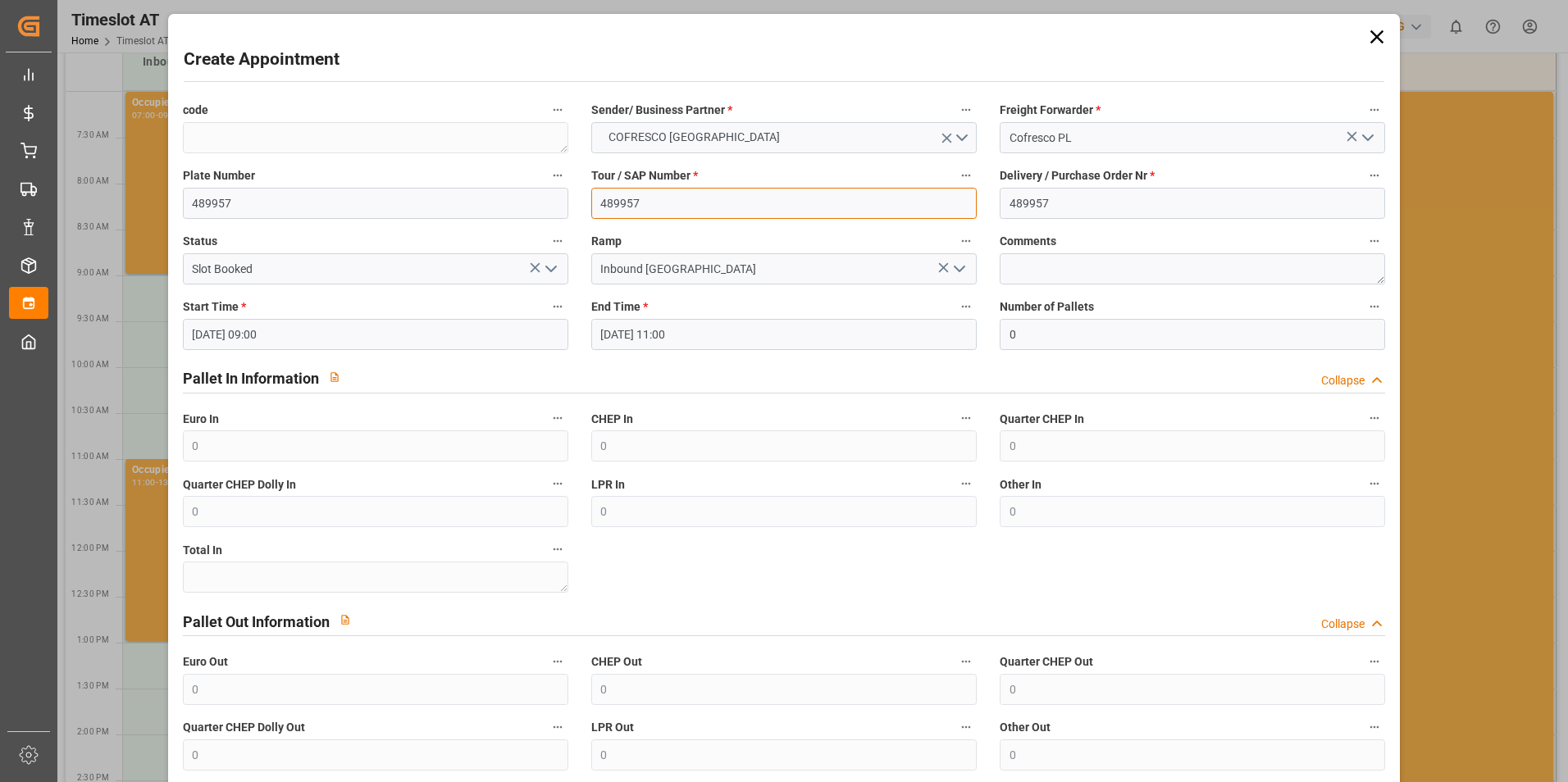
type input "489957"
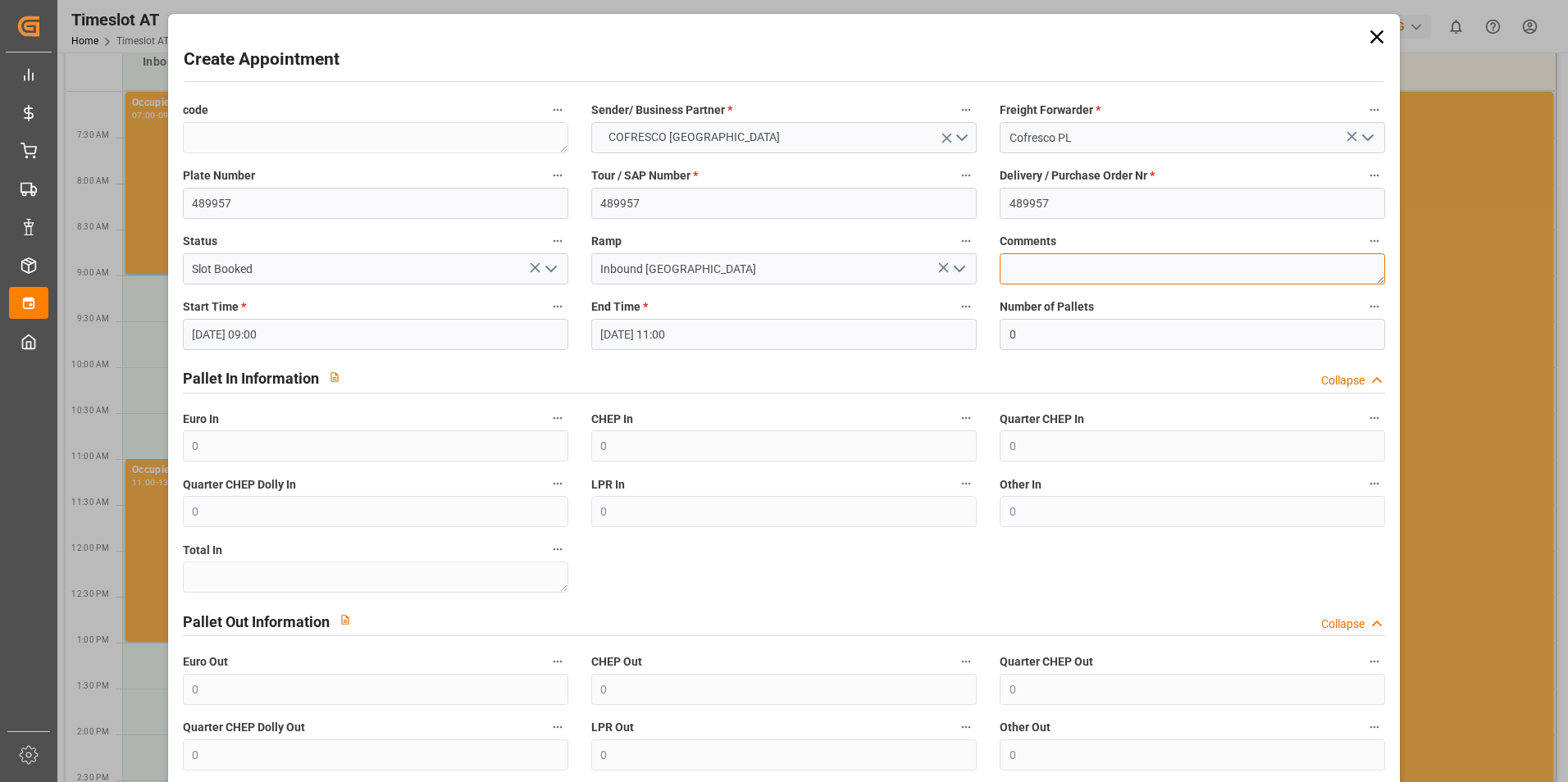
click at [1044, 258] on textarea at bounding box center [1191, 269] width 386 height 31
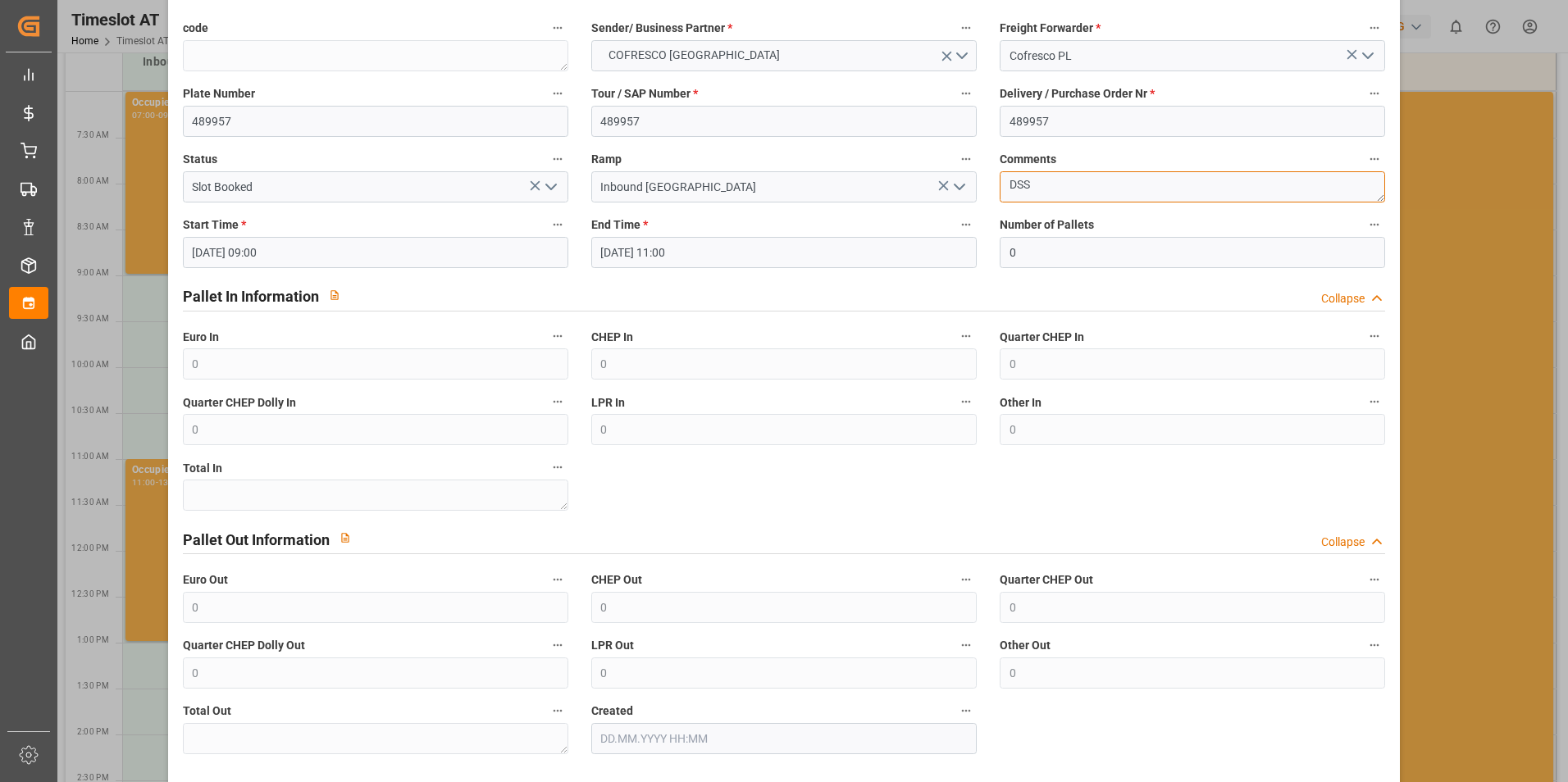
scroll to position [150, 0]
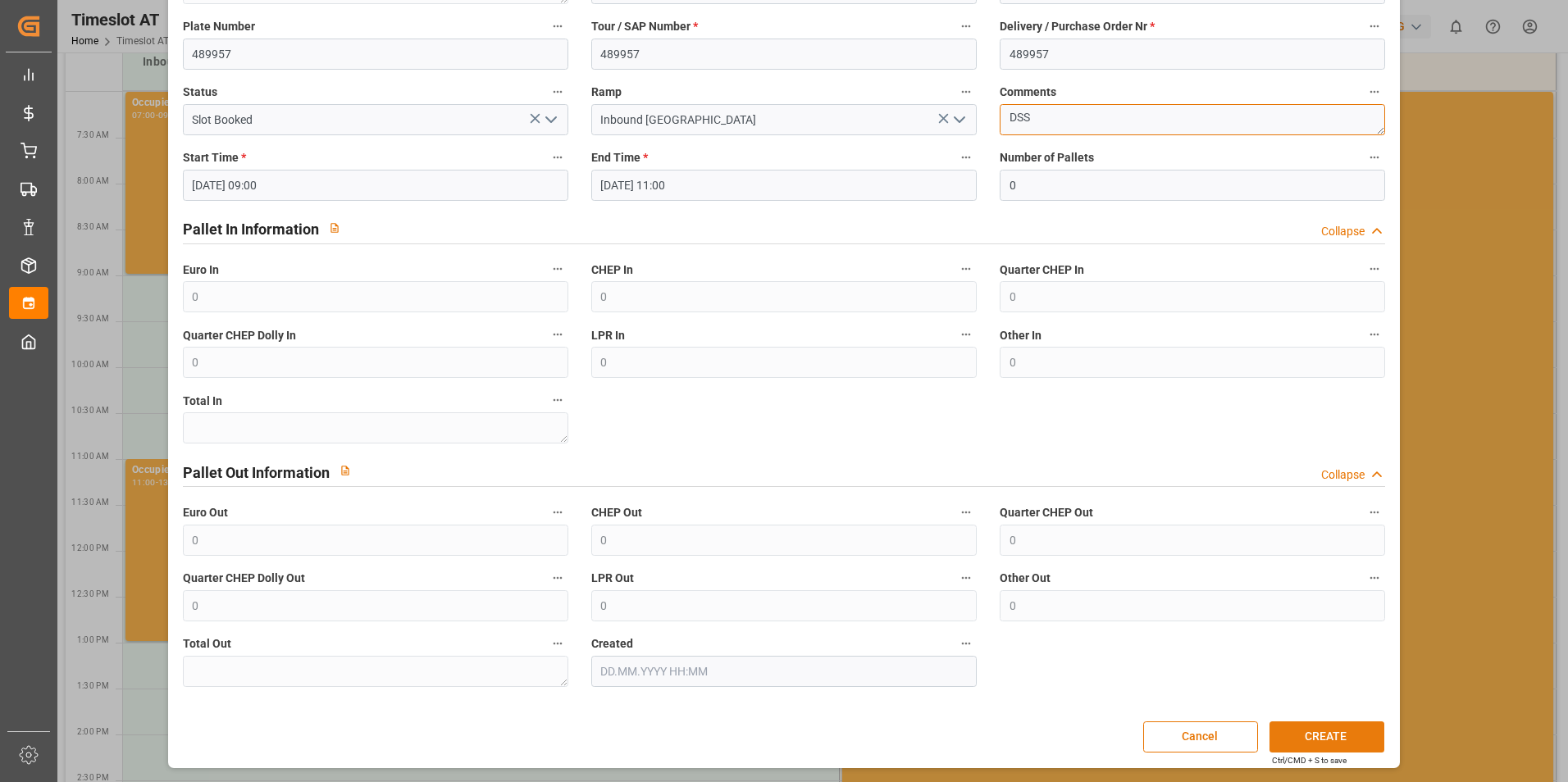
type textarea "DSS"
click at [1330, 734] on button "CREATE" at bounding box center [1326, 737] width 115 height 31
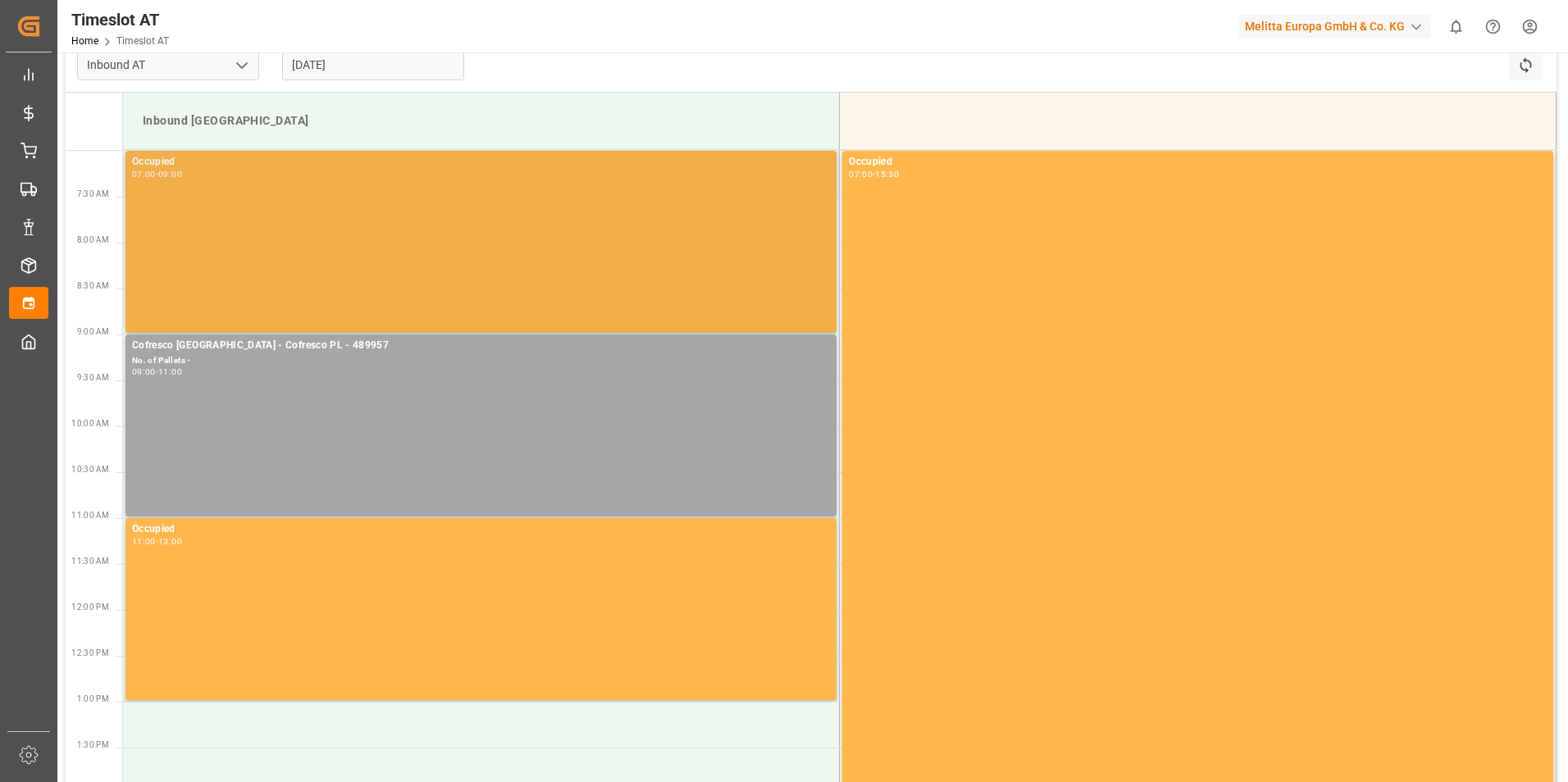
scroll to position [0, 0]
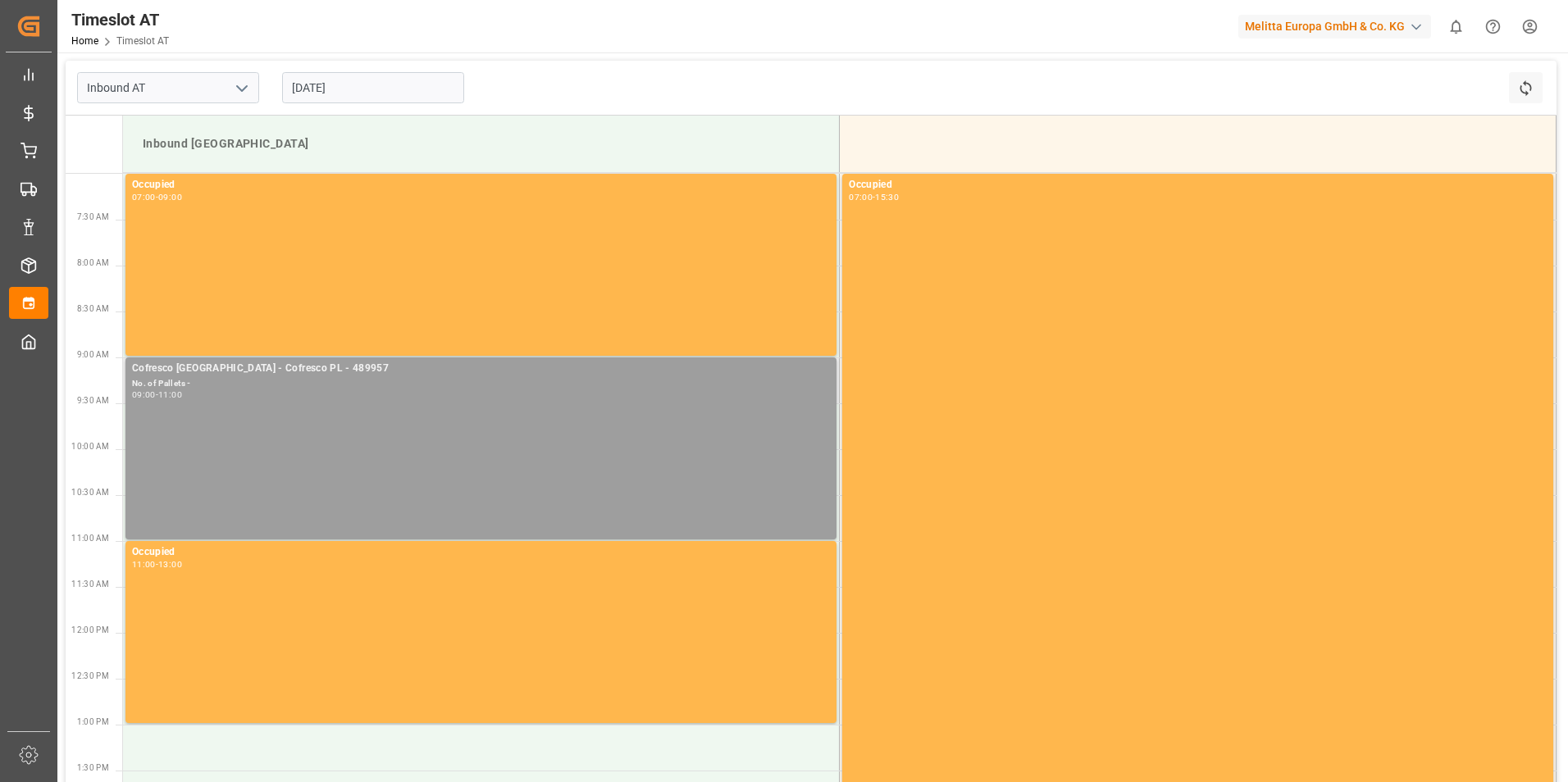
click at [240, 415] on div "Cofresco [GEOGRAPHIC_DATA] - Cofresco PL - 489957 No. of Pallets - 09:00 - 11:00" at bounding box center [481, 448] width 698 height 175
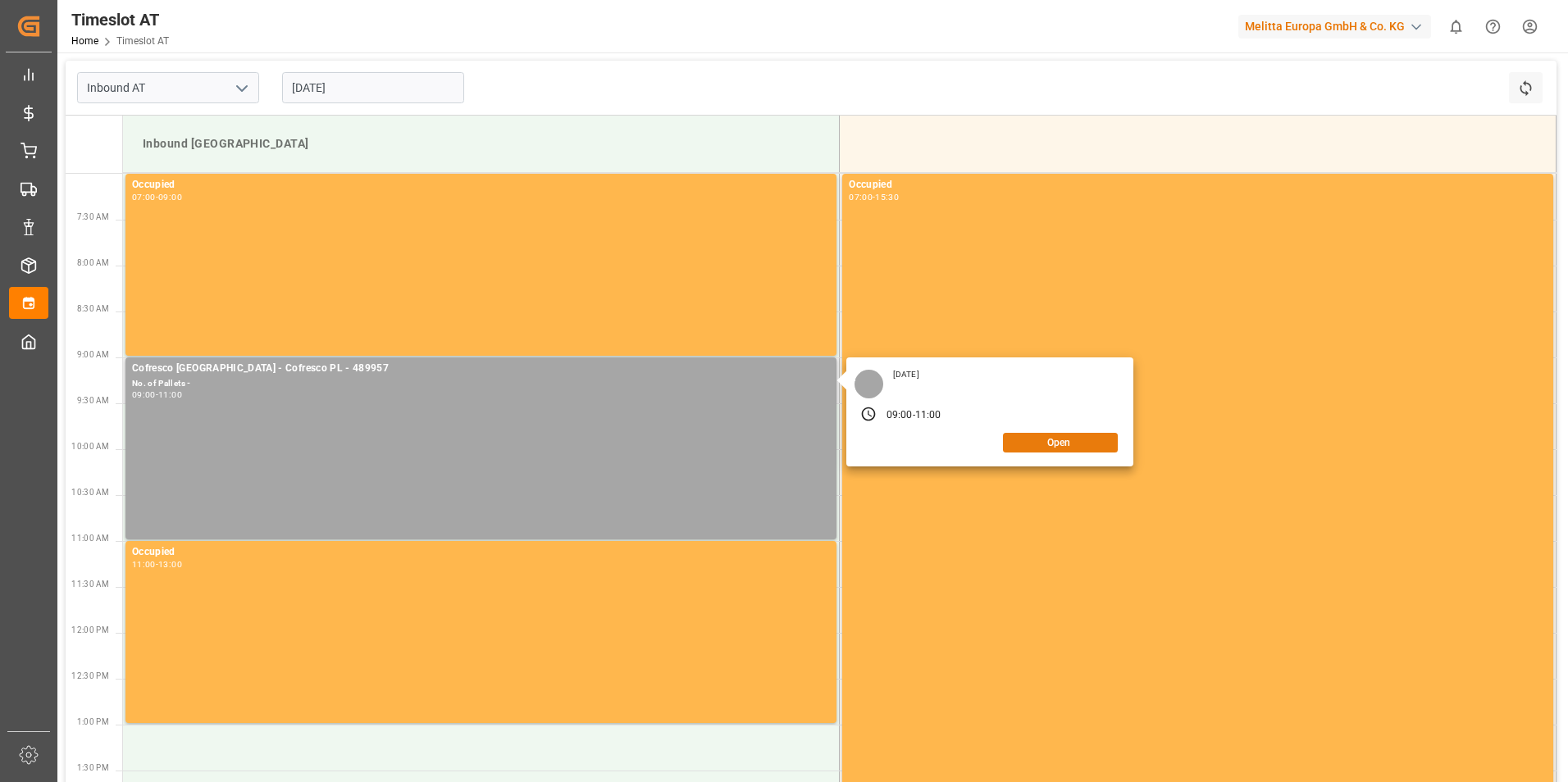
click at [1043, 450] on button "Open" at bounding box center [1060, 443] width 115 height 20
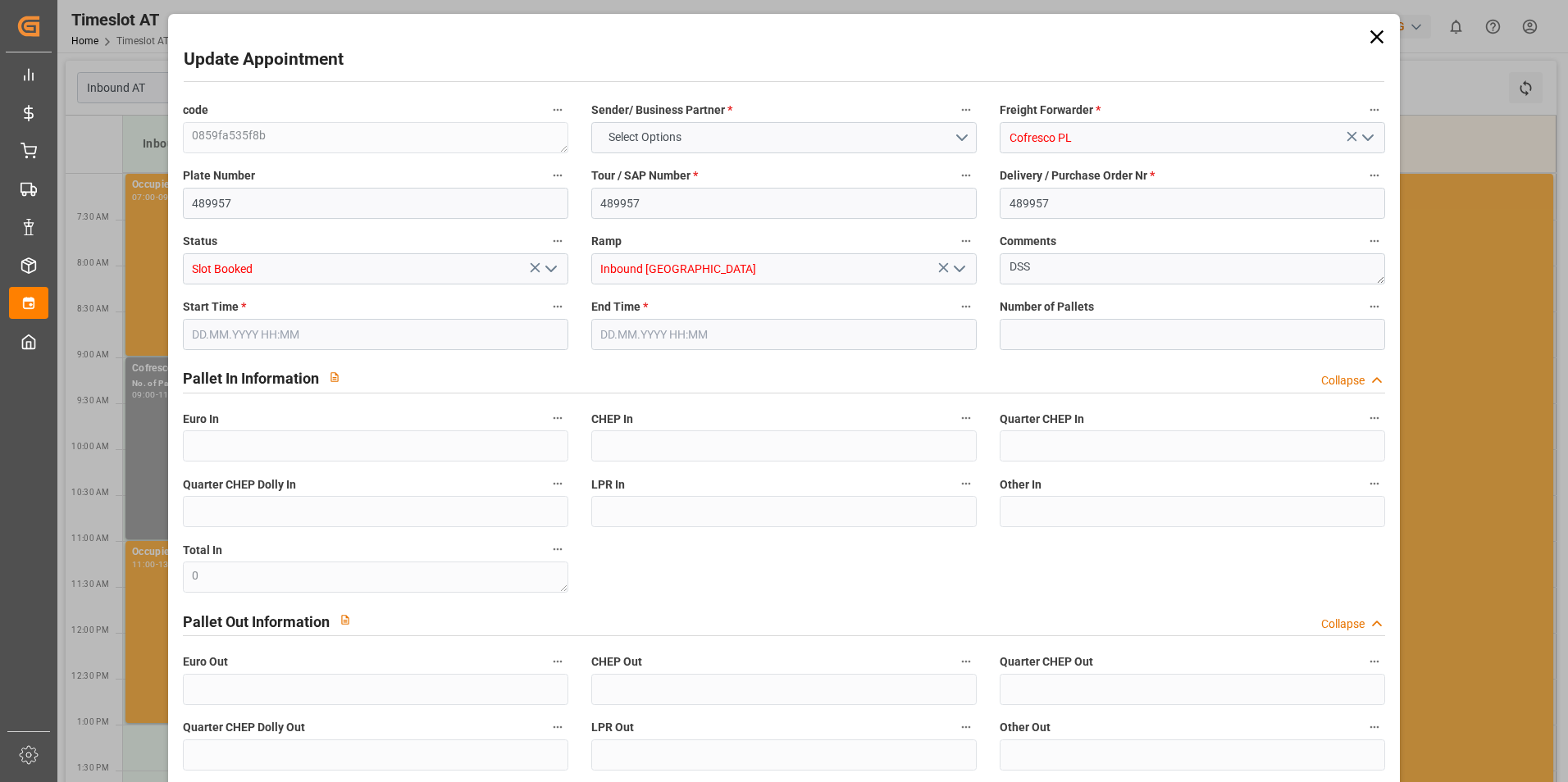
type input "0"
type input "[DATE] 09:00"
type input "[DATE] 11:00"
type input "[DATE] 08:20"
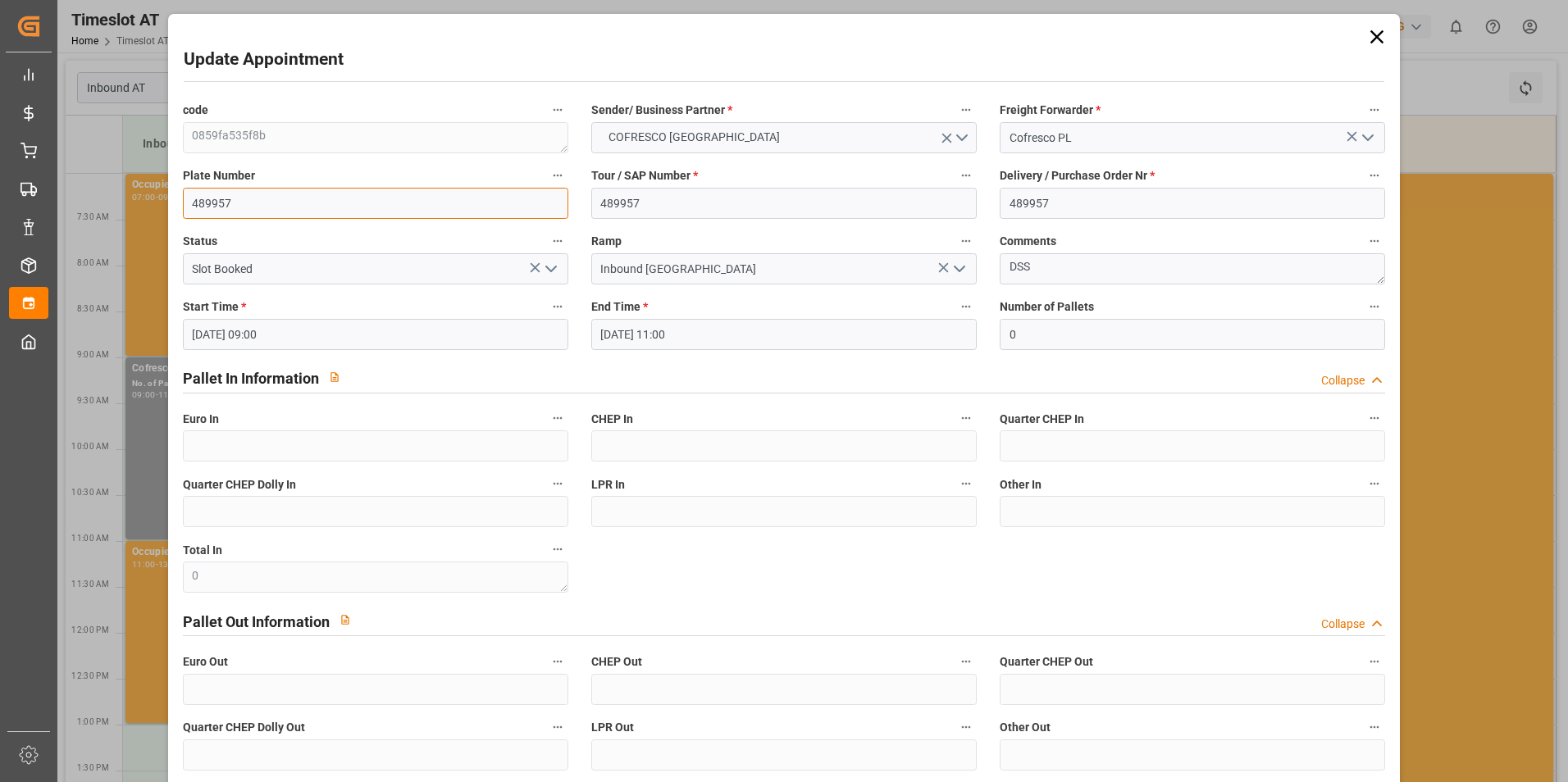
click at [251, 194] on input "489957" at bounding box center [375, 203] width 386 height 31
type input "489958"
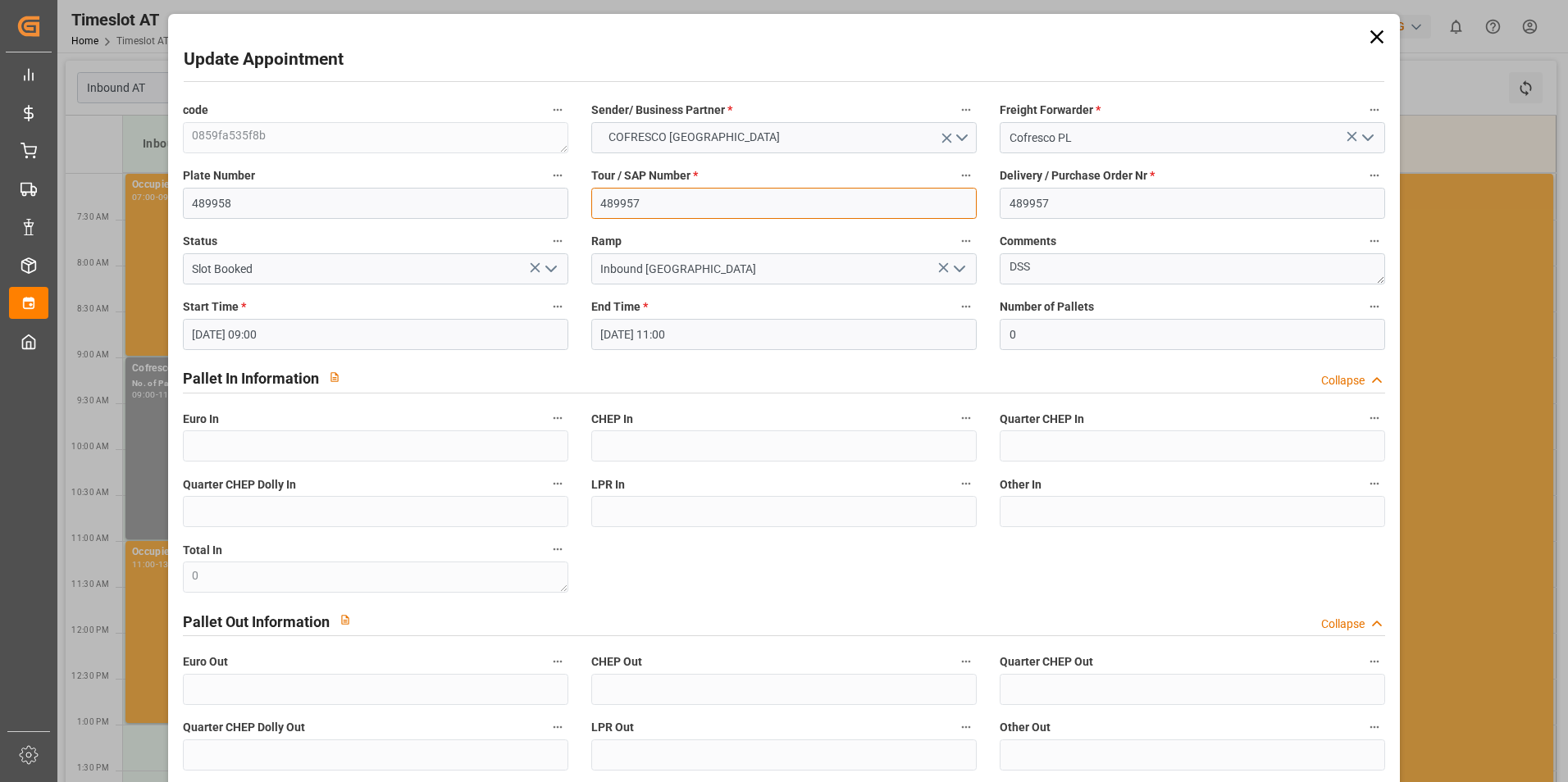
click at [692, 208] on input "489957" at bounding box center [784, 203] width 386 height 31
type input "489958"
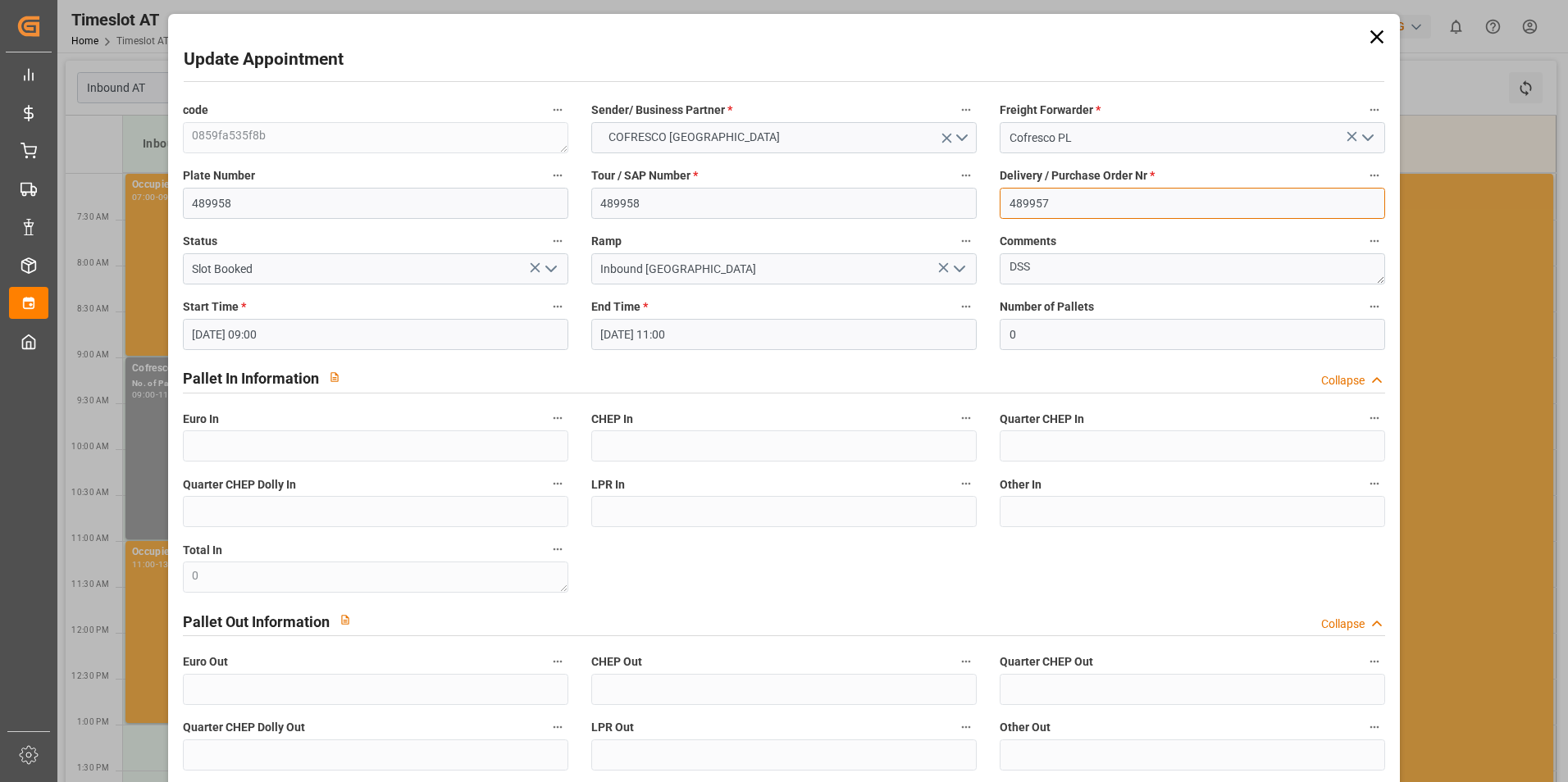
click at [1086, 215] on input "489957" at bounding box center [1191, 203] width 386 height 31
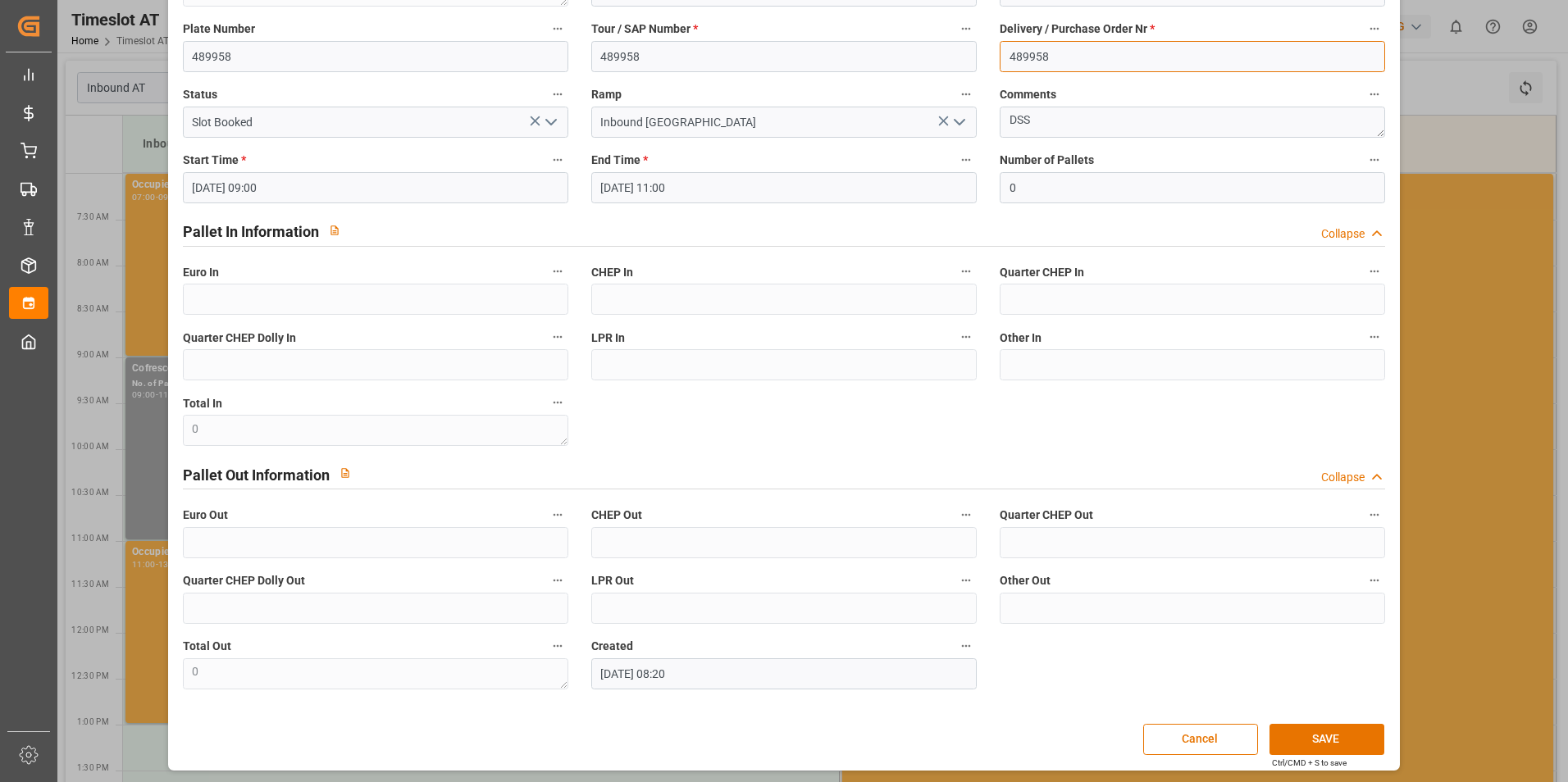
scroll to position [150, 0]
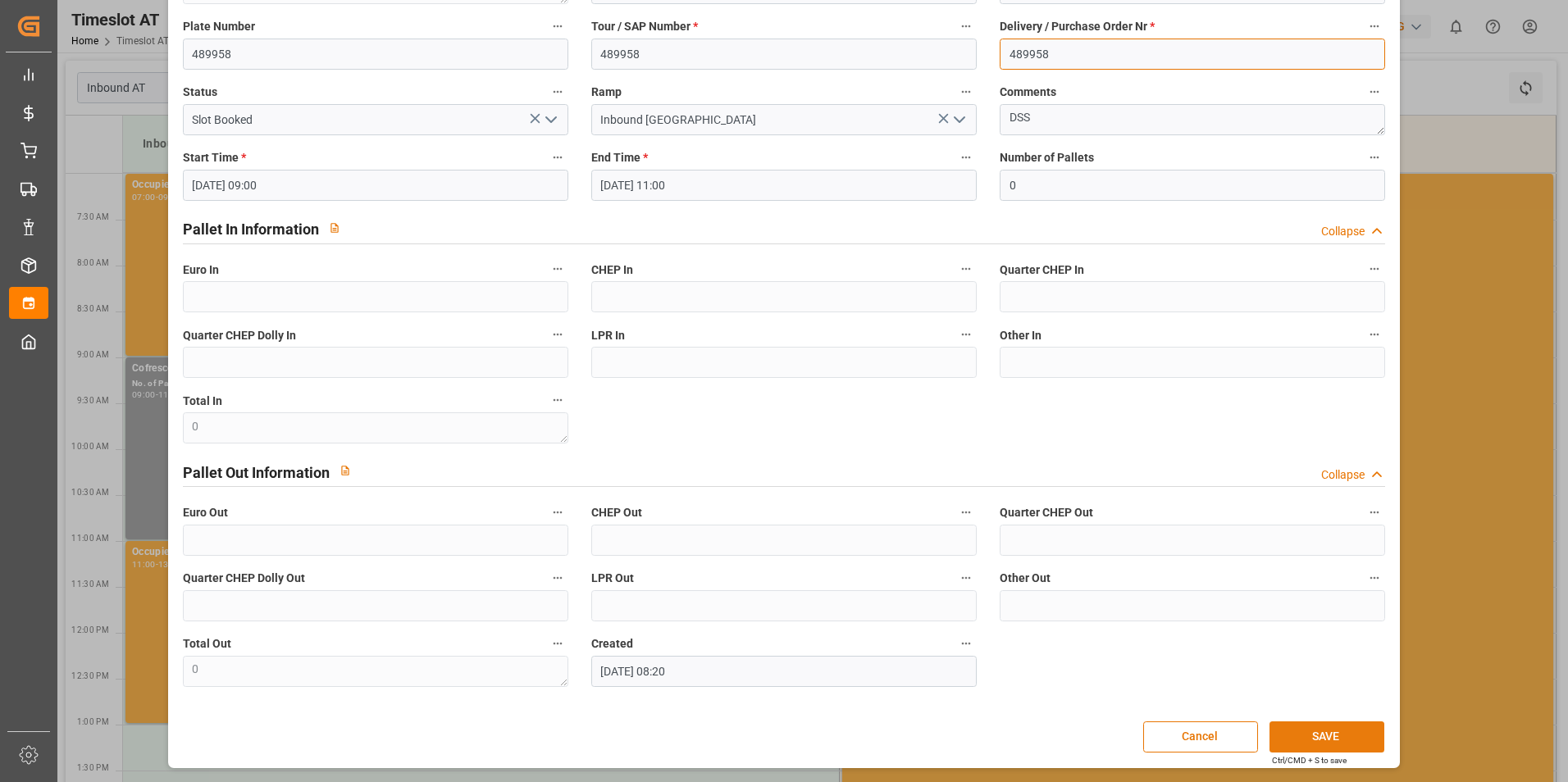
type input "489958"
click at [1283, 728] on button "SAVE" at bounding box center [1326, 737] width 115 height 31
